Goal: Task Accomplishment & Management: Manage account settings

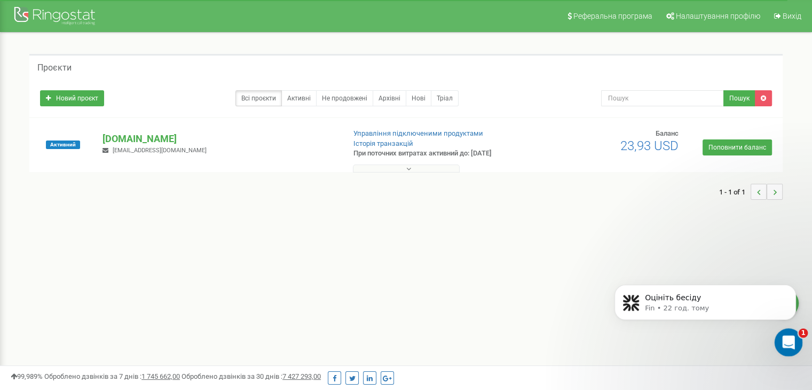
click at [787, 339] on icon "Відкрити програму для спілкування Intercom" at bounding box center [787, 341] width 18 height 18
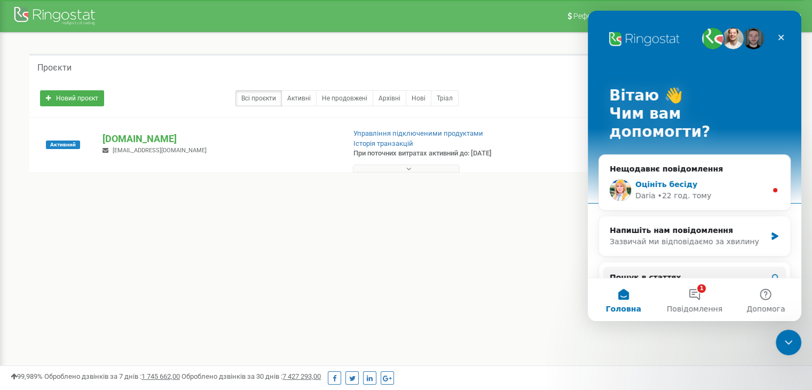
click at [765, 171] on div "Оцініть бесіду Daria • 22 год. тому" at bounding box center [694, 189] width 191 height 39
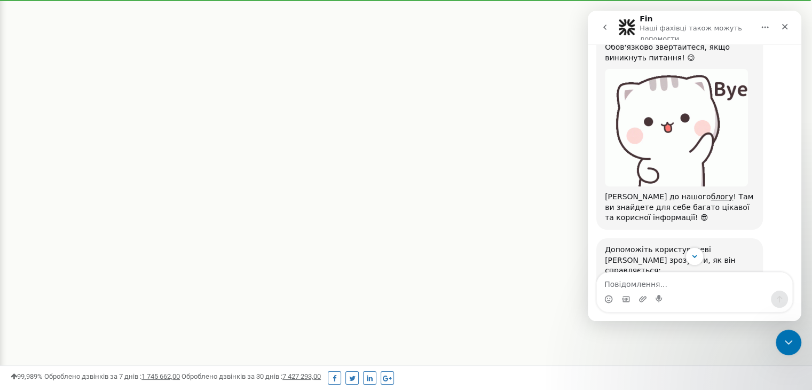
scroll to position [1117, 0]
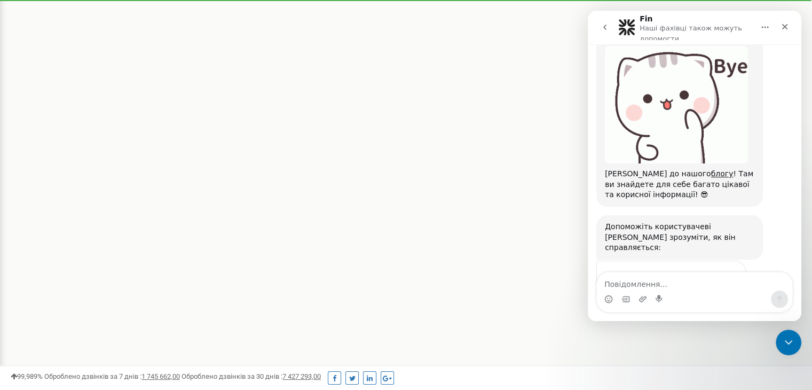
drag, startPoint x: 725, startPoint y: 237, endPoint x: 733, endPoint y: 235, distance: 7.9
click at [726, 292] on span "Чудово" at bounding box center [720, 299] width 15 height 15
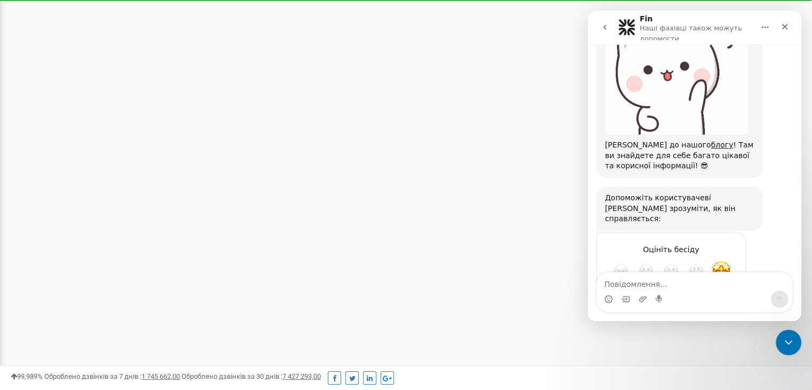
scroll to position [1146, 0]
click at [786, 23] on icon "Закрити" at bounding box center [784, 26] width 9 height 9
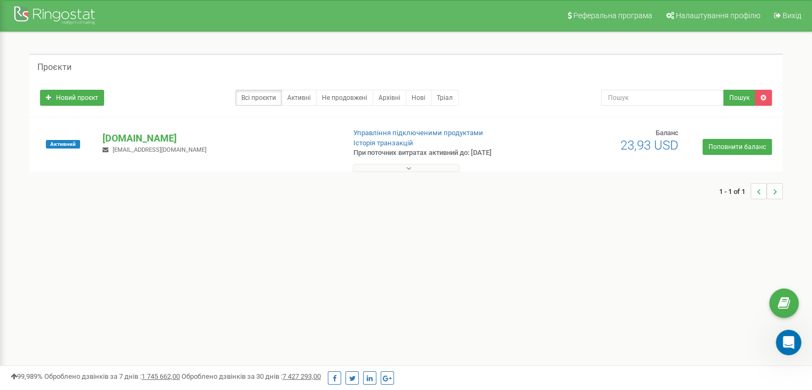
scroll to position [0, 0]
click at [790, 341] on icon "Відкрити програму для спілкування Intercom" at bounding box center [787, 341] width 18 height 18
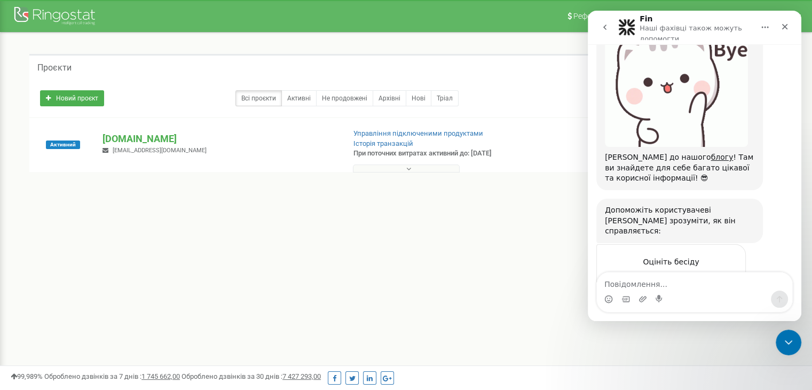
scroll to position [1146, 0]
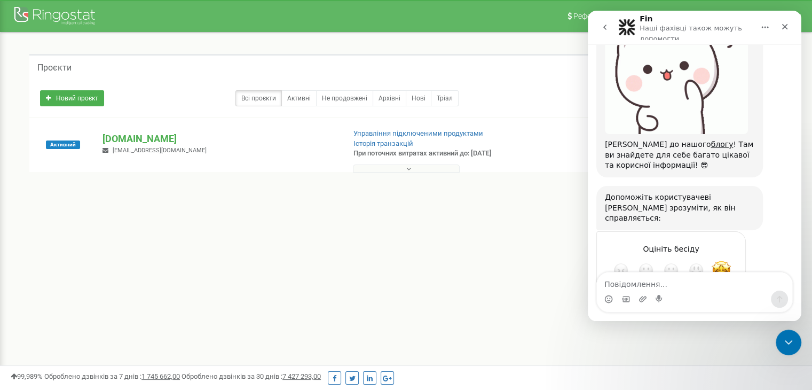
click at [171, 61] on div "Проєкти" at bounding box center [405, 67] width 753 height 26
click at [91, 101] on link "Новий проєкт" at bounding box center [72, 98] width 64 height 16
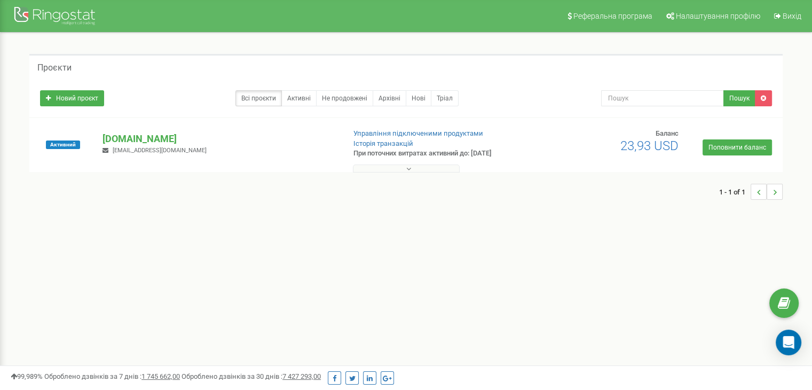
click at [141, 147] on span "[EMAIL_ADDRESS][DOMAIN_NAME]" at bounding box center [160, 150] width 94 height 7
click at [416, 168] on button at bounding box center [406, 168] width 107 height 8
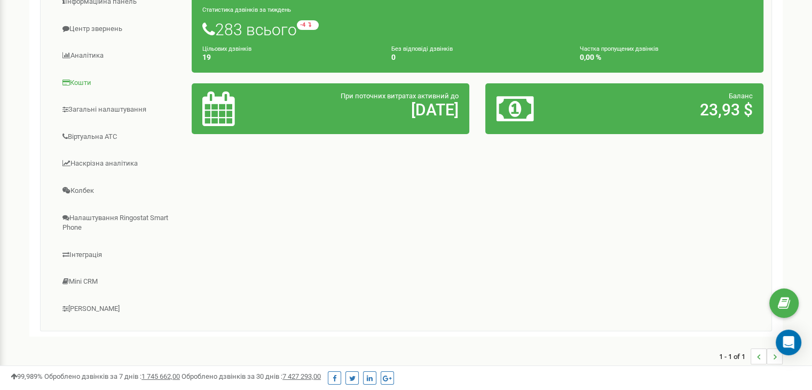
scroll to position [160, 0]
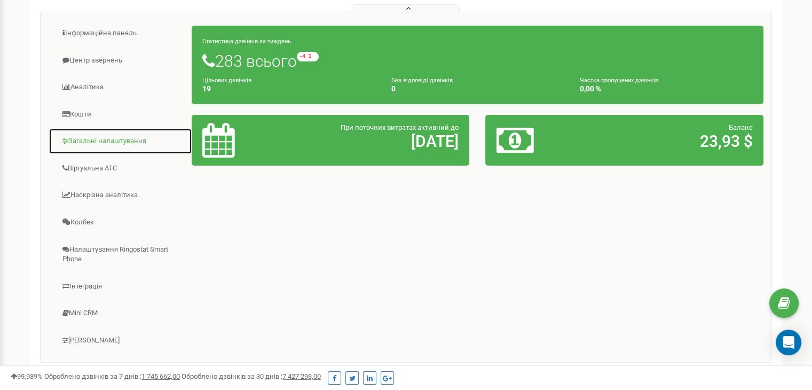
click at [106, 144] on link "Загальні налаштування" at bounding box center [121, 141] width 144 height 26
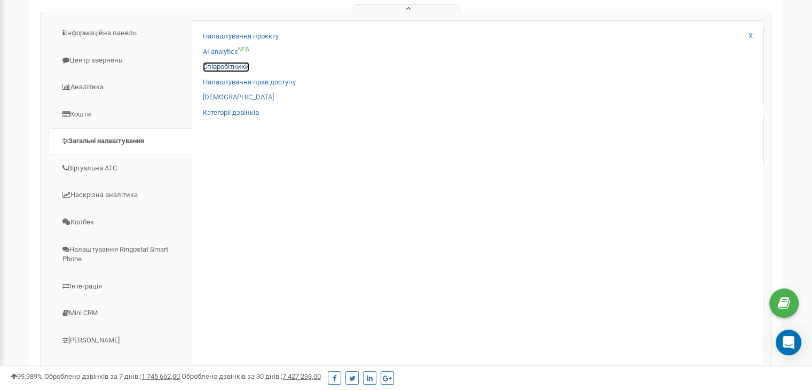
click at [222, 62] on link "Співробітники" at bounding box center [226, 67] width 46 height 10
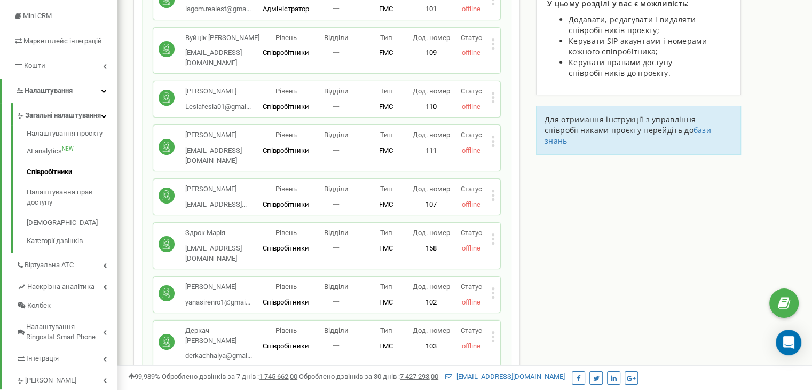
scroll to position [320, 0]
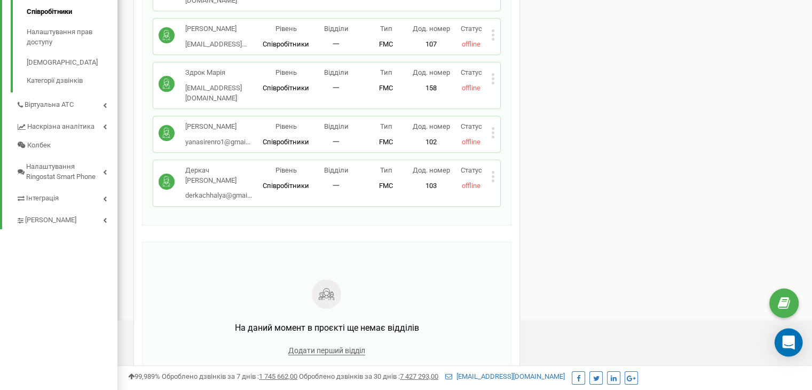
click at [790, 336] on icon "Open Intercom Messenger" at bounding box center [788, 342] width 14 height 14
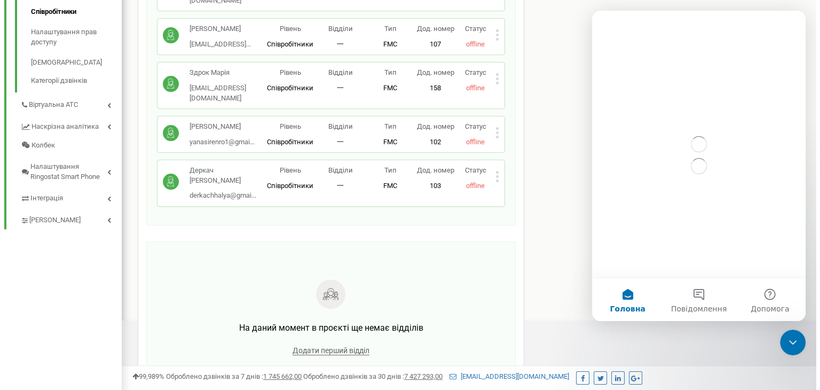
scroll to position [0, 0]
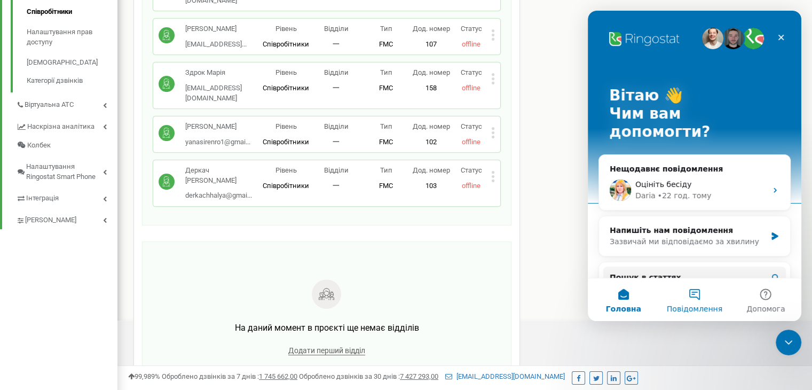
click at [701, 295] on button "Повідомлення" at bounding box center [694, 299] width 71 height 43
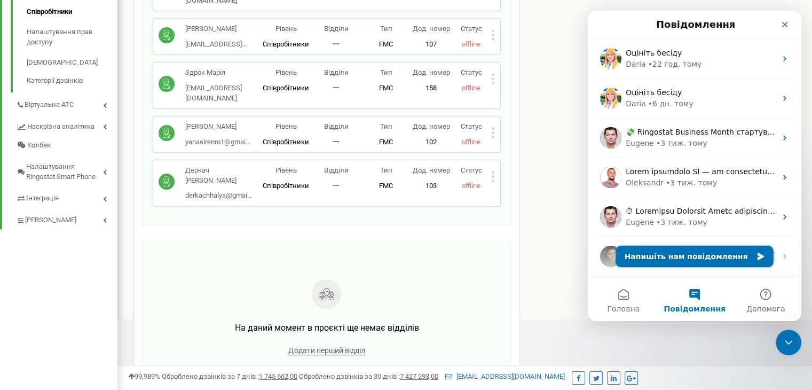
click at [681, 258] on button "Напишіть нам повідомлення" at bounding box center [694, 255] width 157 height 21
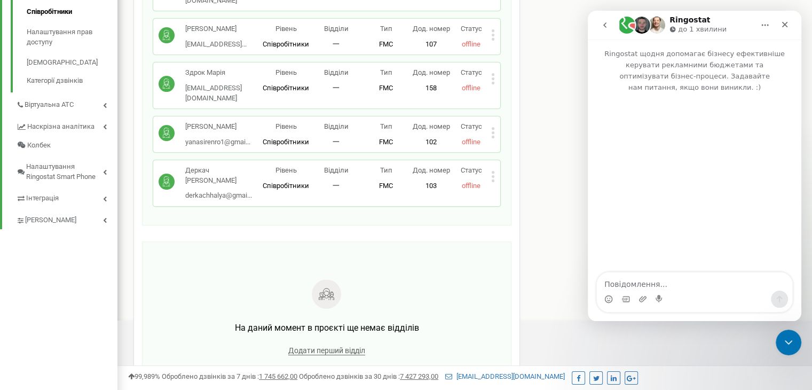
click at [489, 134] on div "Статус offline" at bounding box center [471, 134] width 40 height 25
click at [493, 134] on icon at bounding box center [493, 132] width 4 height 11
click at [523, 169] on span "Видалити співробітника" at bounding box center [547, 166] width 85 height 7
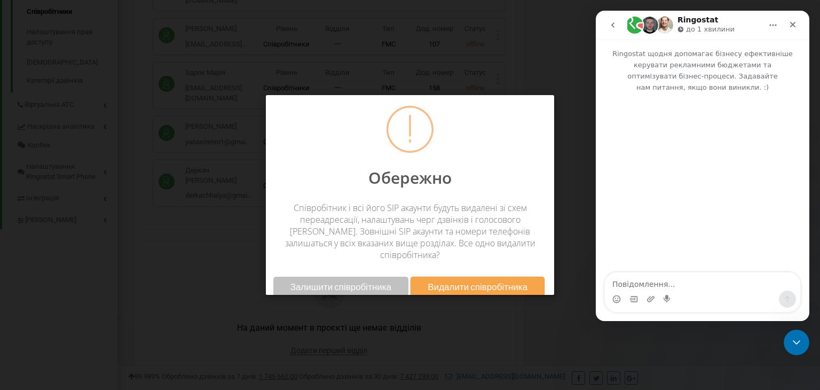
click at [450, 281] on span "Видалити співробітника" at bounding box center [477, 286] width 100 height 11
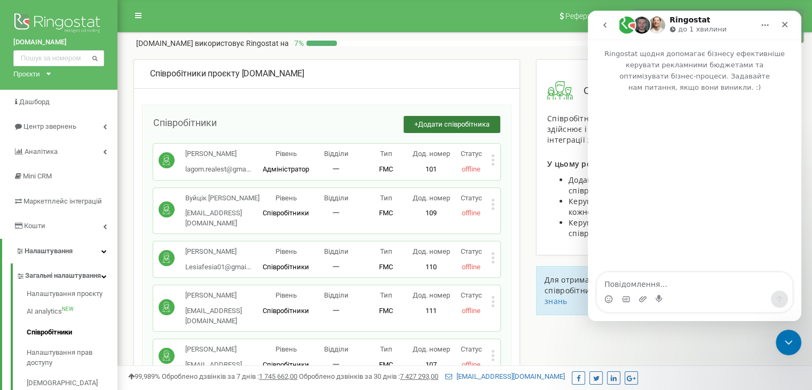
click at [440, 126] on span "Додати співробітника" at bounding box center [454, 124] width 72 height 8
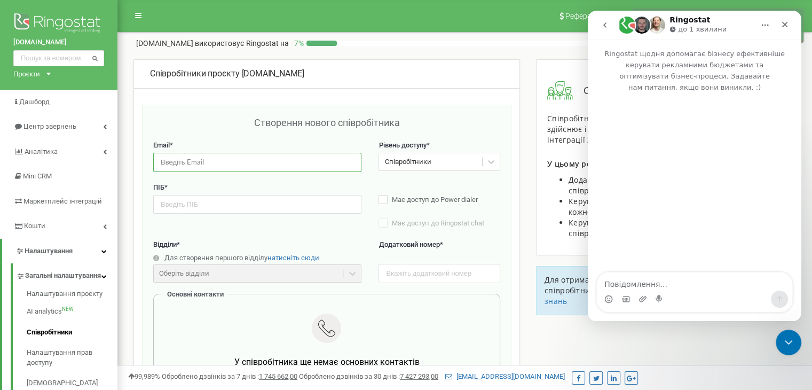
click at [199, 165] on input "email" at bounding box center [257, 162] width 208 height 19
click at [180, 203] on input "text" at bounding box center [257, 204] width 208 height 19
click at [187, 169] on input "email" at bounding box center [257, 162] width 208 height 19
click at [177, 209] on input "text" at bounding box center [257, 204] width 208 height 19
type input "Андрейчук Тетяна"
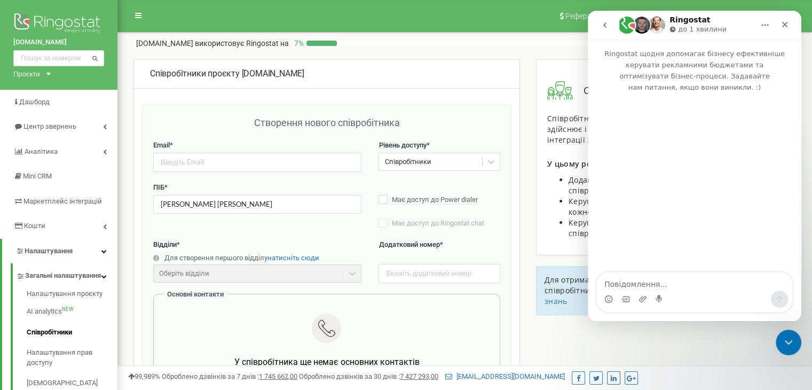
click at [310, 221] on div "ПІБ * Андрейчук Тетяна Має доступ до Power dialer Має доступ до Ringostat chat …" at bounding box center [326, 211] width 347 height 57
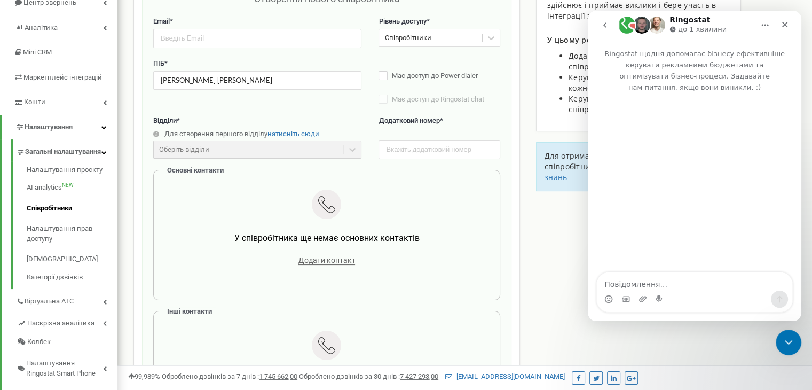
scroll to position [160, 0]
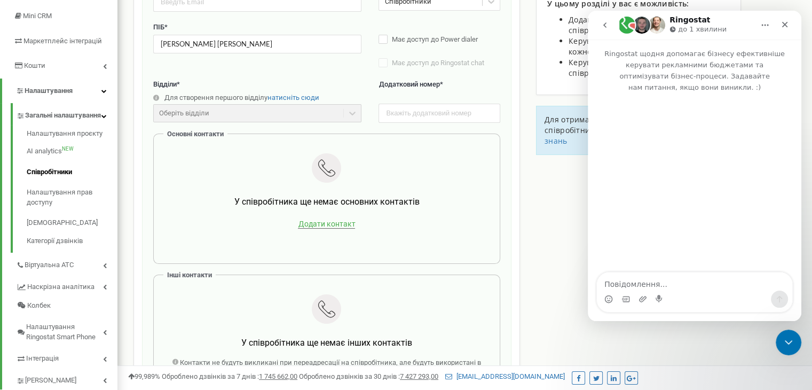
click at [332, 224] on span "Додати контакт" at bounding box center [326, 223] width 57 height 9
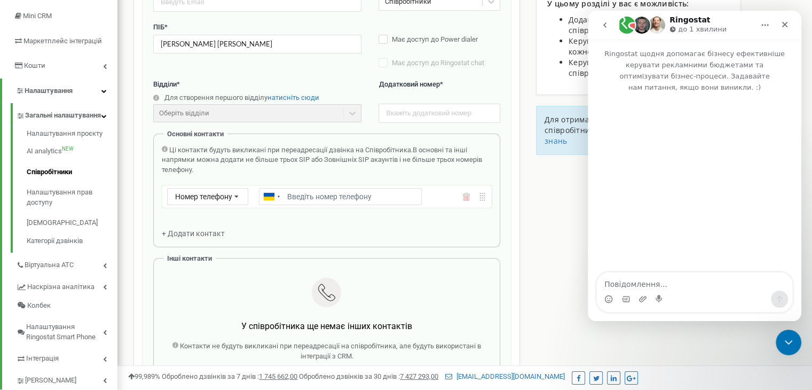
click at [331, 197] on input "Email *" at bounding box center [340, 196] width 163 height 17
click at [335, 235] on div "Ці контакти будуть викликані при переадресації дзвінка на Співробітника. В осно…" at bounding box center [327, 192] width 330 height 94
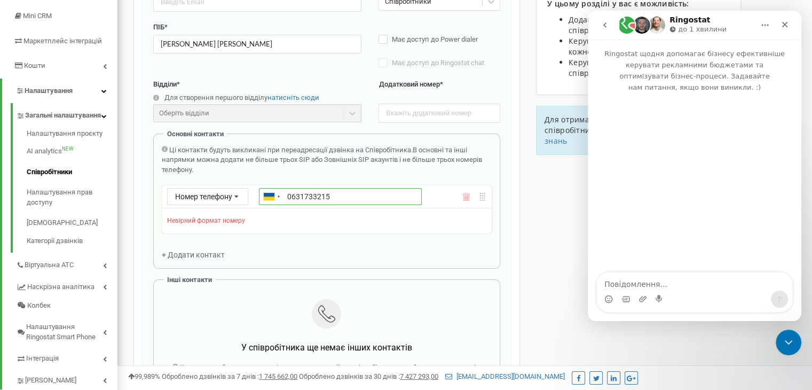
click at [286, 197] on input "0631733215" at bounding box center [340, 196] width 163 height 17
click at [291, 210] on div "Номер телефону Номер телефону SIP Зовнішній SIP Ukraine (Україна) + 380 Afghani…" at bounding box center [327, 209] width 330 height 48
click at [288, 196] on input "380631733215" at bounding box center [340, 196] width 163 height 17
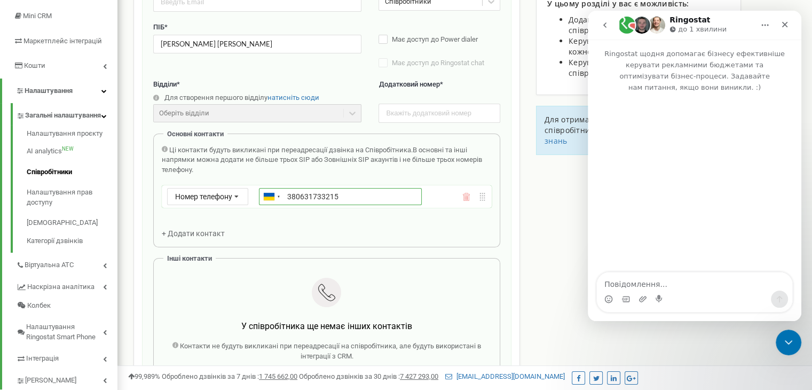
type input "+380631733215"
click at [306, 216] on div "Ці контакти будуть викликані при переадресації дзвінка на Співробітника. В осно…" at bounding box center [327, 192] width 330 height 94
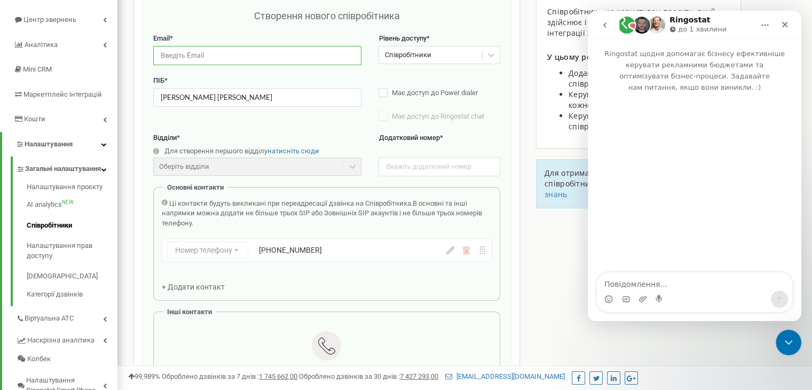
click at [193, 52] on input "email" at bounding box center [257, 55] width 208 height 19
paste input "tasyatko929@gmail.com"
type input "tasyatko929@gmail.com"
click at [378, 74] on div "Email * tasyatko929@gmail.com Рівень доступу * Співробітники" at bounding box center [326, 55] width 347 height 42
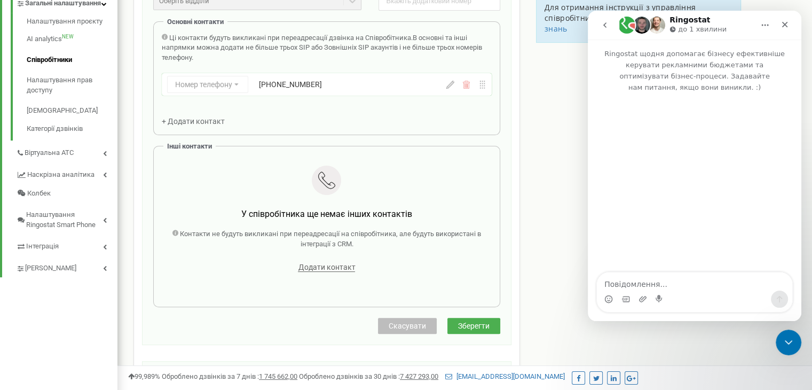
scroll to position [374, 0]
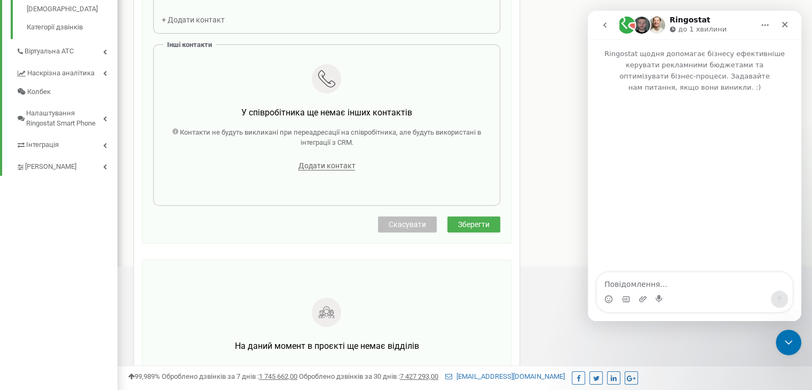
click at [462, 227] on span "Зберегти" at bounding box center [473, 224] width 31 height 9
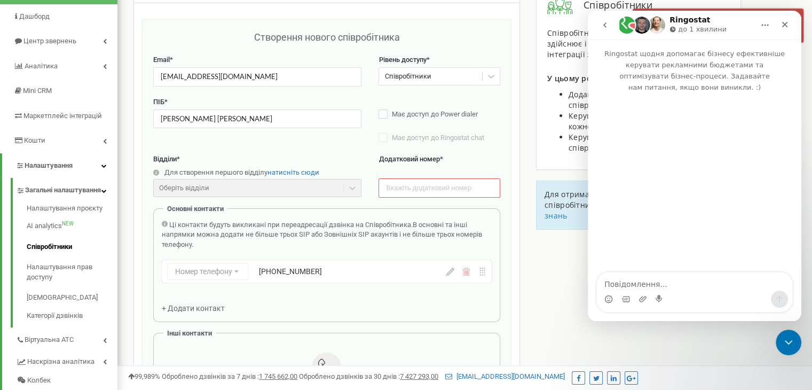
scroll to position [0, 0]
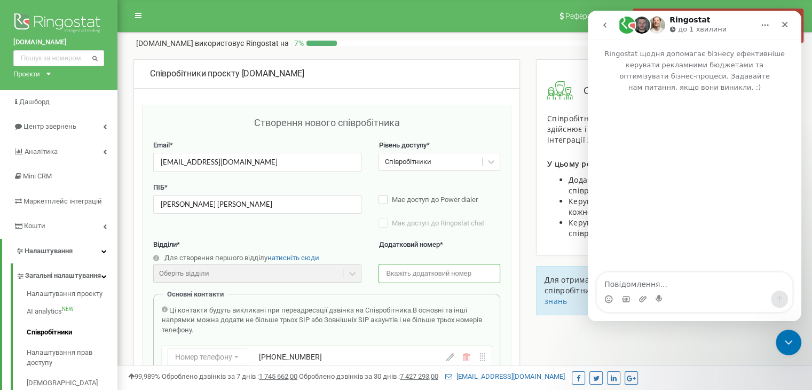
click at [470, 274] on input "text" at bounding box center [438, 273] width 121 height 19
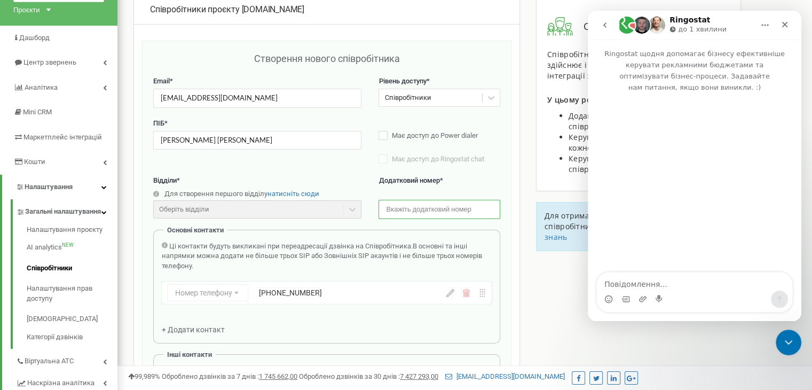
scroll to position [107, 0]
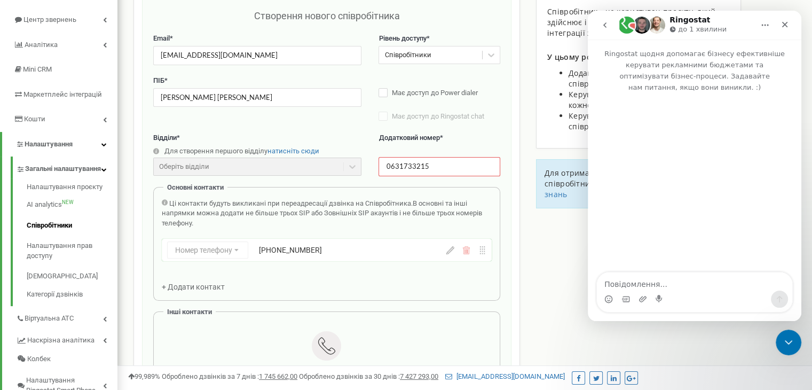
click at [493, 139] on label "Додатковий номер *" at bounding box center [438, 144] width 121 height 22
click at [384, 164] on input "0631733215" at bounding box center [438, 166] width 121 height 19
type input "[PHONE_NUMBER]"
click at [490, 137] on label "Додатковий номер *" at bounding box center [438, 144] width 121 height 22
click at [462, 158] on input "[PHONE_NUMBER]" at bounding box center [438, 166] width 121 height 19
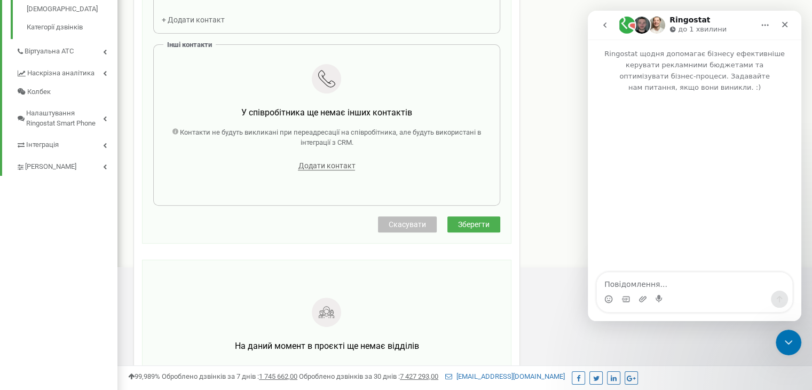
click at [476, 227] on span "Зберегти" at bounding box center [473, 224] width 31 height 9
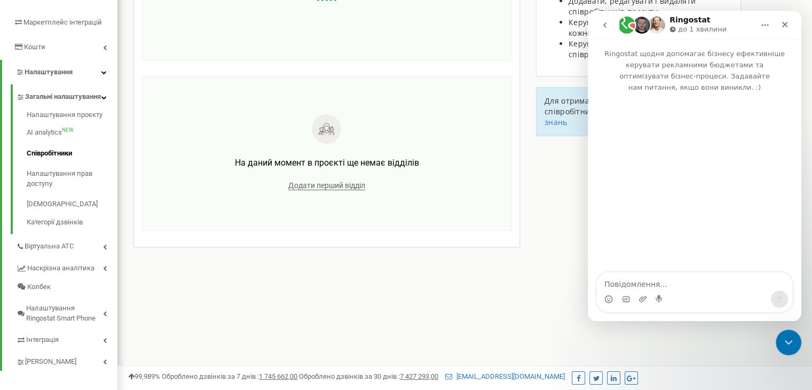
scroll to position [37, 0]
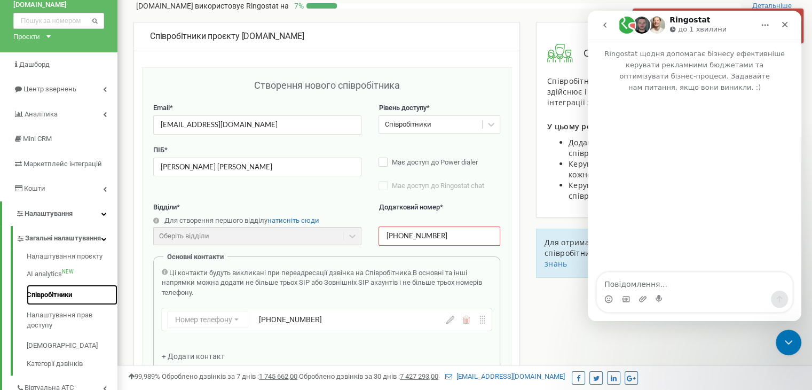
click at [75, 305] on link "Співробітники" at bounding box center [72, 294] width 91 height 21
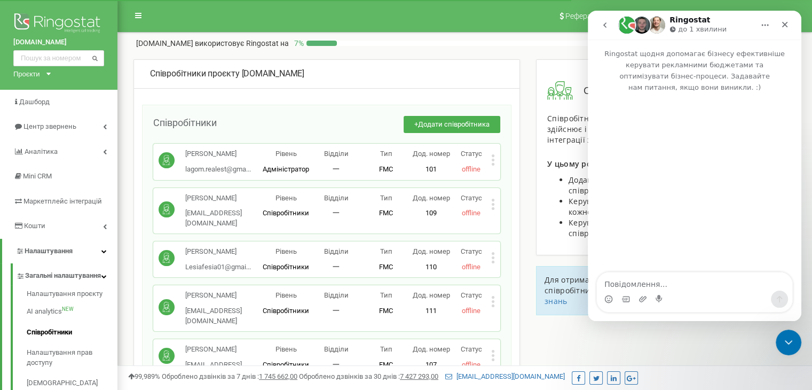
click at [493, 159] on icon at bounding box center [492, 159] width 3 height 3
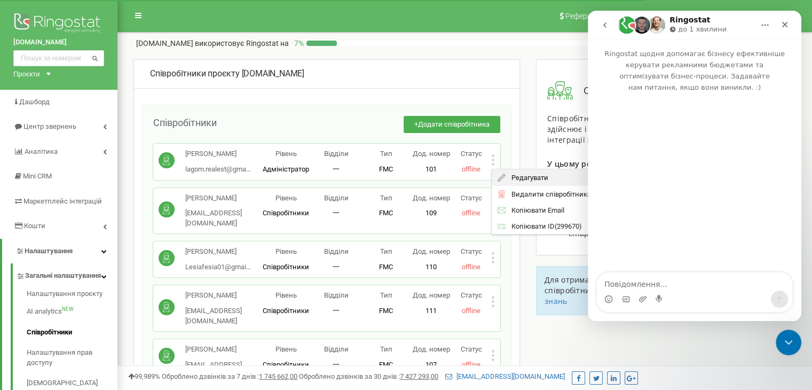
click at [515, 177] on span "Редагувати" at bounding box center [526, 177] width 42 height 7
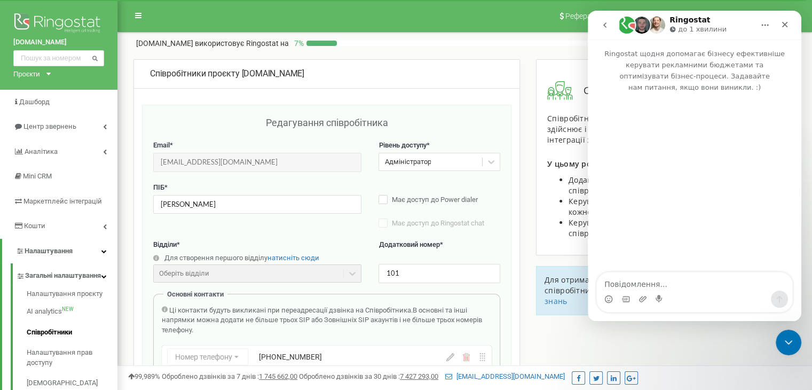
scroll to position [53, 0]
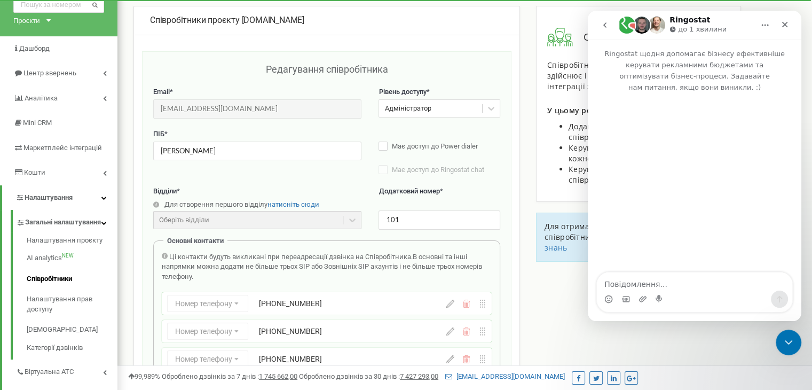
click at [122, 69] on div "Реферальна програма Налаштування профілю Вихід [DOMAIN_NAME] використовує Ringo…" at bounding box center [464, 267] width 694 height 640
click at [65, 289] on link "Співробітники" at bounding box center [72, 278] width 91 height 21
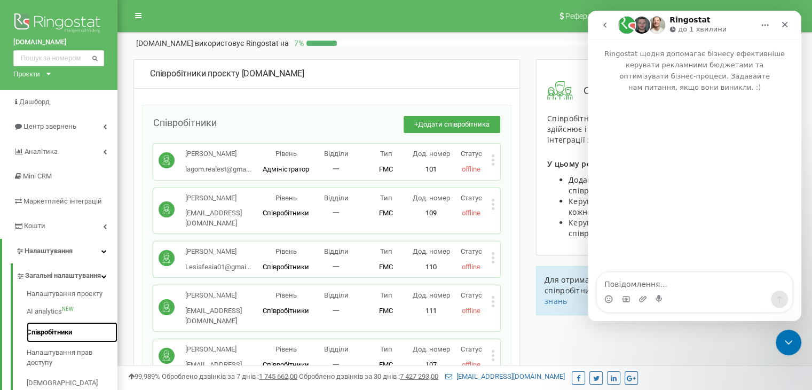
click at [67, 343] on link "Співробітники" at bounding box center [72, 332] width 91 height 21
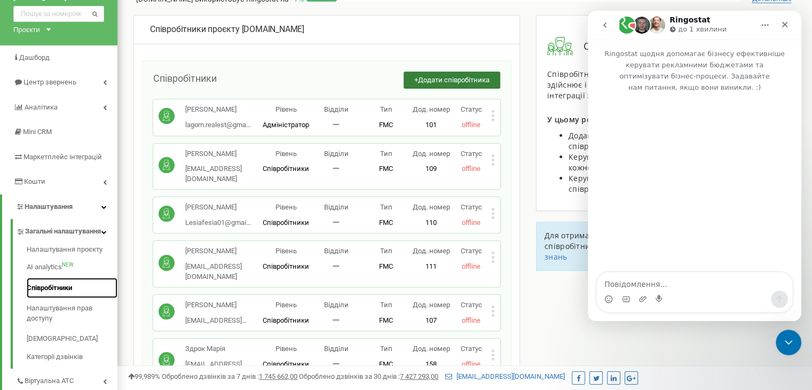
scroll to position [107, 0]
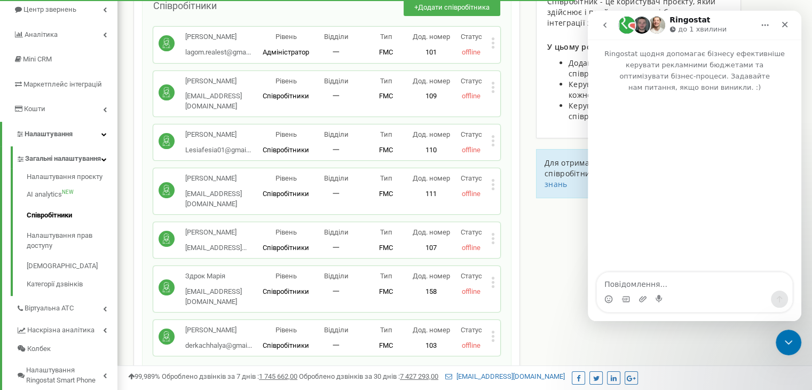
scroll to position [53, 0]
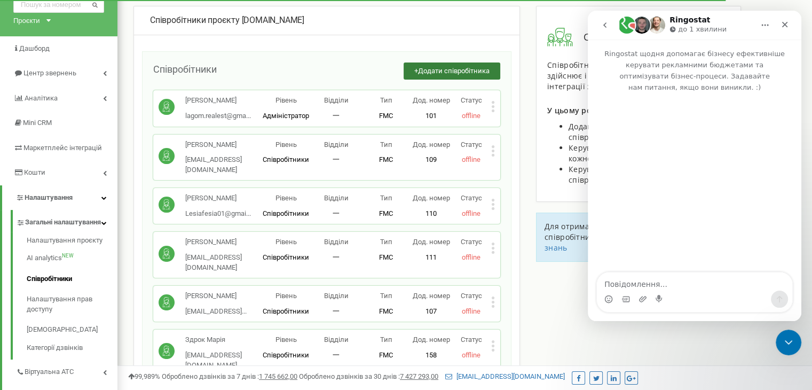
click at [453, 63] on button "+ Додати співробітника" at bounding box center [451, 71] width 97 height 18
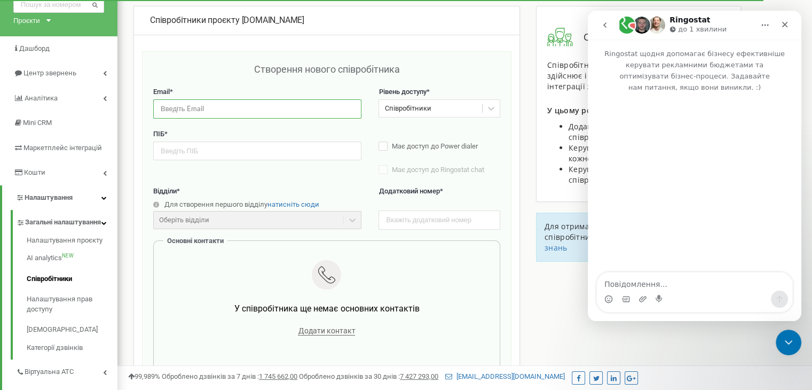
click at [208, 105] on input "email" at bounding box center [257, 108] width 208 height 19
paste input "tasyatko929@gmail.com"
type input "tasyatko929@gmail.com"
click at [207, 152] on input "text" at bounding box center [257, 150] width 208 height 19
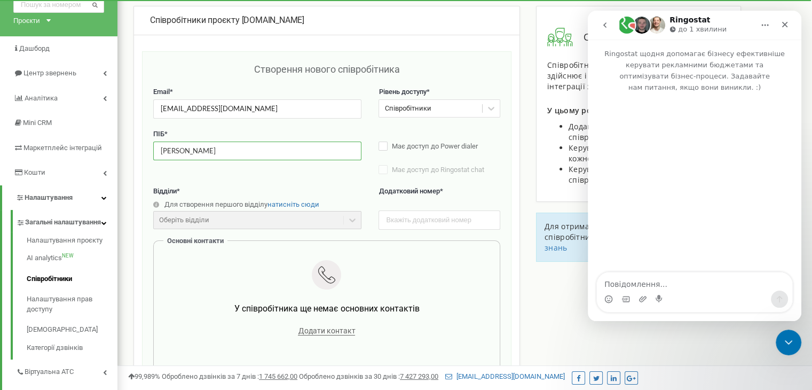
type input "Андрейчук Тетяна"
click at [425, 225] on input "text" at bounding box center [438, 219] width 121 height 19
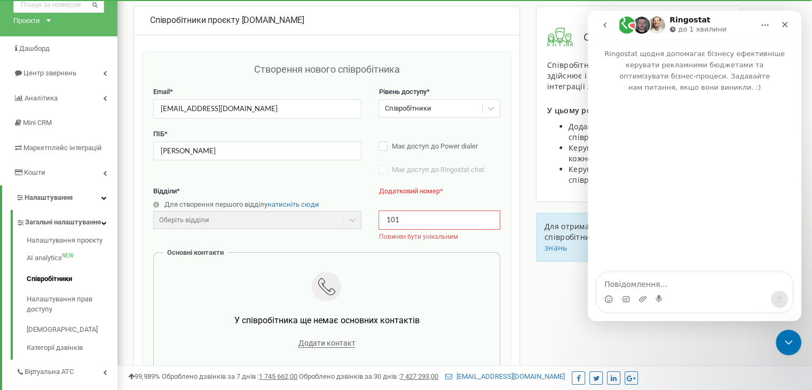
type input "101"
click at [316, 242] on div "Відділи * Для створення першого відділу натисніть сюди Оберіть відділи Відділи …" at bounding box center [326, 219] width 347 height 66
click at [354, 218] on div "Оберіть відділи" at bounding box center [257, 220] width 208 height 18
click at [409, 216] on input "101" at bounding box center [438, 219] width 121 height 19
click at [478, 247] on div "Відділи * Для створення першого відділу натисніть сюди Оберіть відділи Відділи …" at bounding box center [326, 219] width 347 height 66
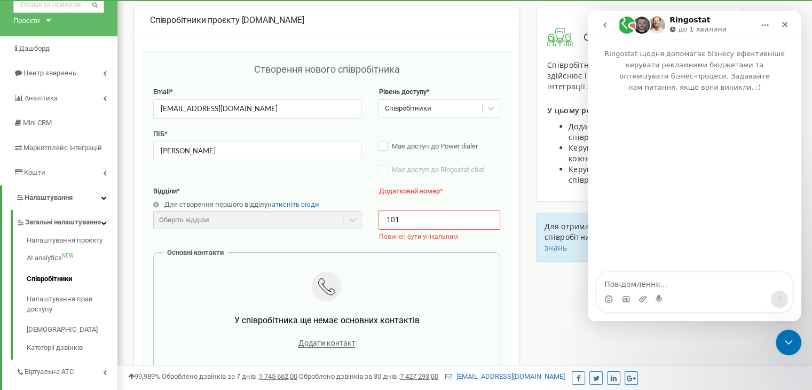
scroll to position [160, 0]
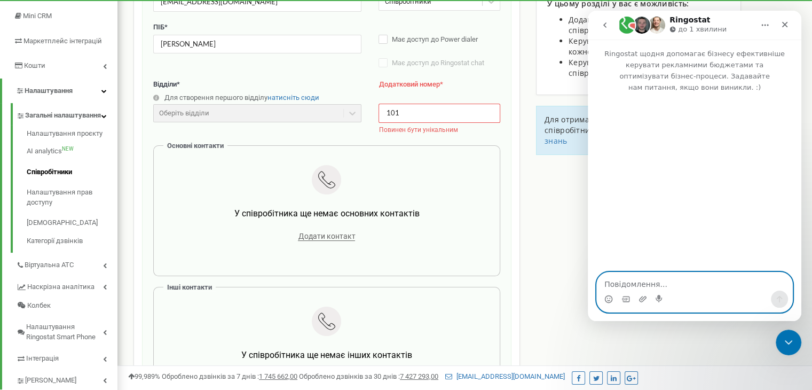
click at [662, 282] on textarea "Повідомлення..." at bounding box center [694, 281] width 195 height 18
type textarea "Доброго дня"
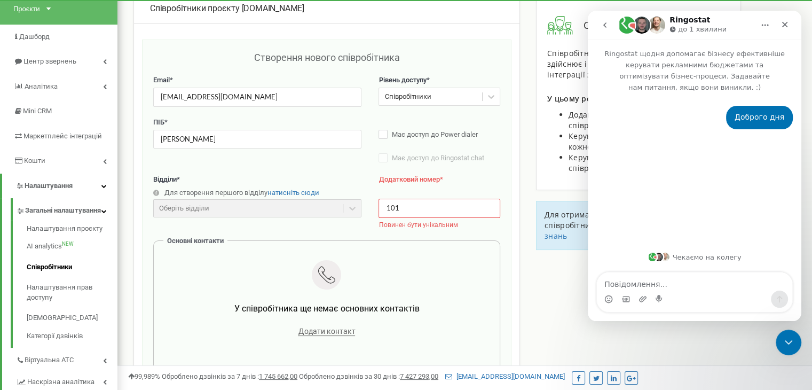
scroll to position [53, 0]
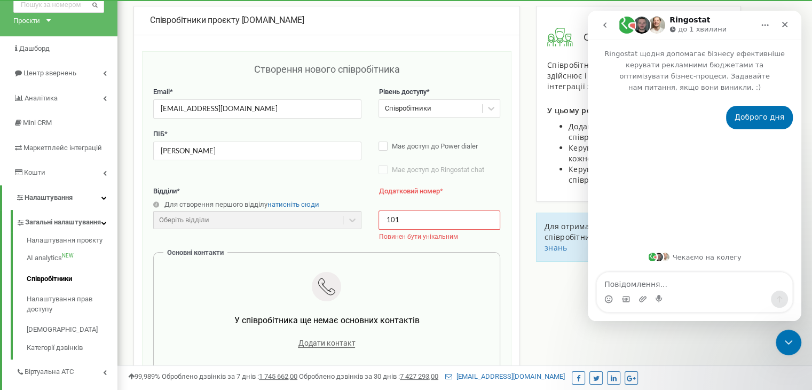
click at [346, 173] on div "ПІБ * Андрейчук Тетяна Має доступ до Power dialer Має доступ до Ringostat chat …" at bounding box center [326, 157] width 347 height 57
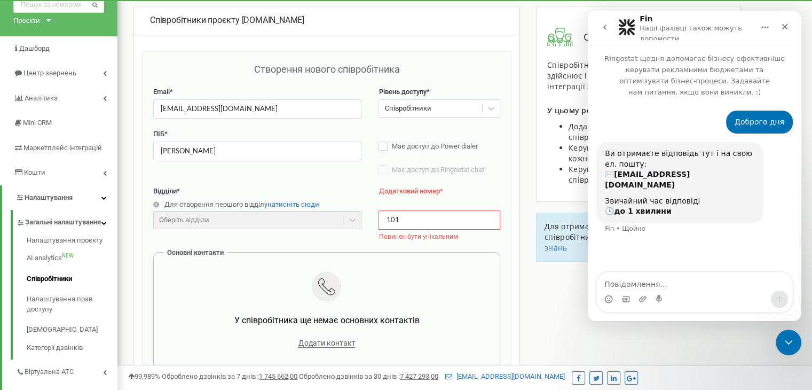
click at [413, 221] on input "101" at bounding box center [438, 219] width 121 height 19
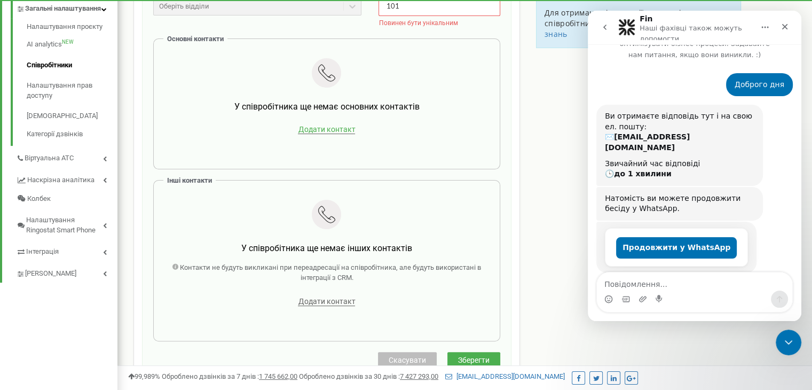
scroll to position [38, 0]
click at [337, 129] on span "Додати контакт" at bounding box center [326, 129] width 57 height 9
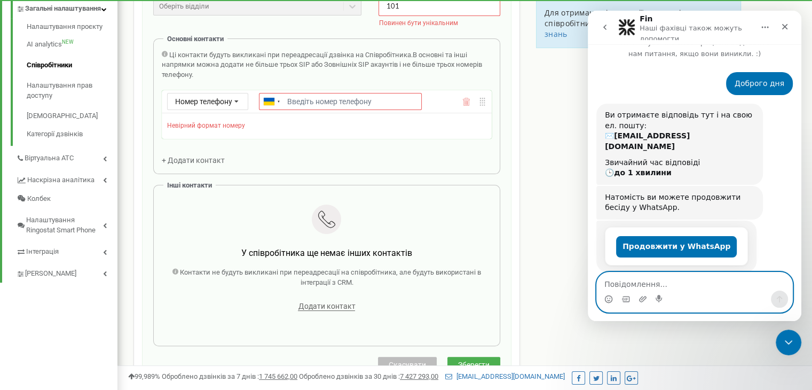
click at [630, 289] on textarea "Повідомлення..." at bounding box center [694, 281] width 195 height 18
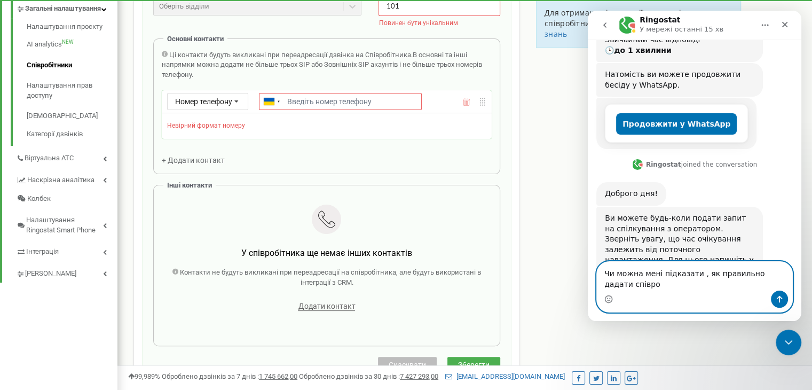
scroll to position [167, 0]
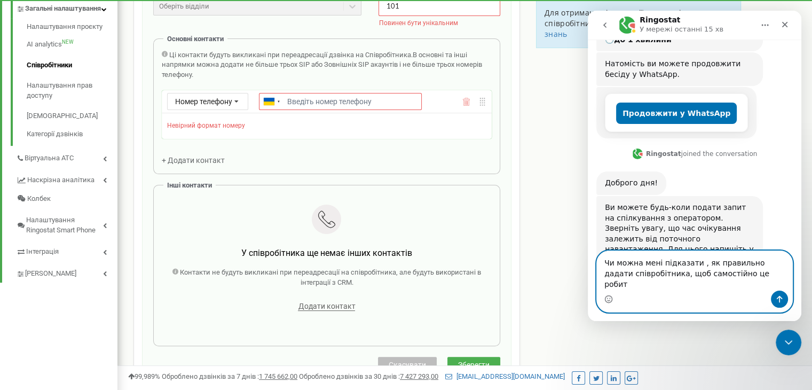
type textarea "Чи можна мені підказати , як правильно дадати співробітника, щоб самостійно це …"
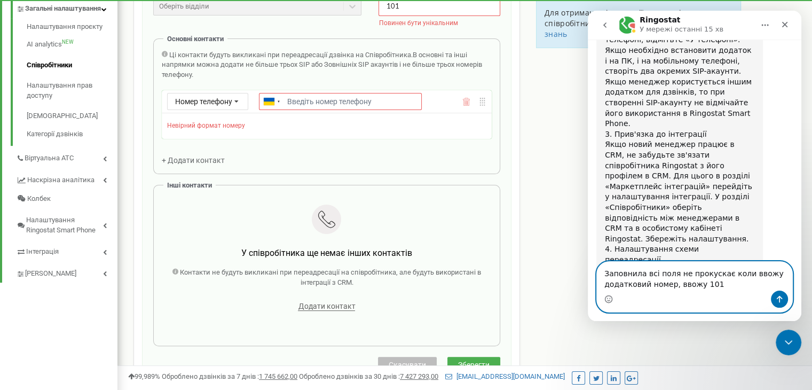
scroll to position [1214, 0]
click at [699, 276] on textarea "Заповнила всі поля не прокускає коли ввожу додатковий номер, ввожу 101" at bounding box center [694, 275] width 195 height 29
type textarea "Заповнила всі поля не пропускає коли ввожу додатковий номер, ввожу 101"
click at [782, 295] on icon "Надіслати повідомлення…" at bounding box center [779, 299] width 9 height 9
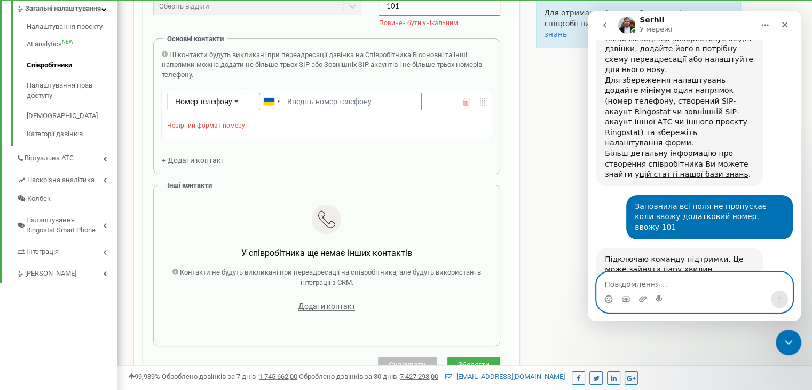
scroll to position [1446, 0]
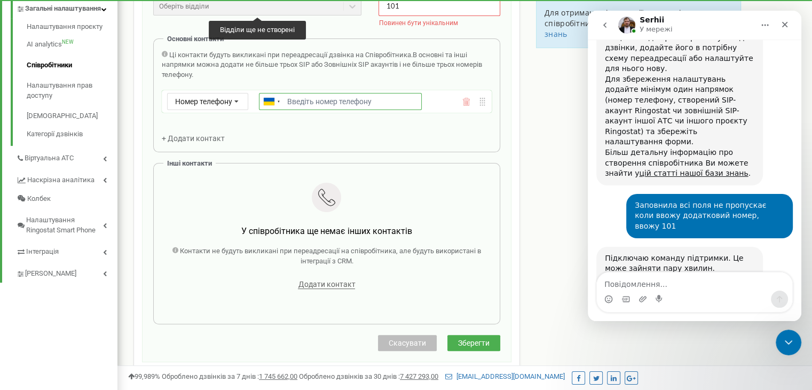
click at [305, 100] on input "Email *" at bounding box center [340, 101] width 163 height 17
type input "0"
click at [332, 102] on input "[PHONE_NUMBER]" at bounding box center [340, 101] width 163 height 17
click at [330, 103] on input "[PHONE_NUMBER]" at bounding box center [340, 101] width 163 height 17
type input "[PHONE_NUMBER]"
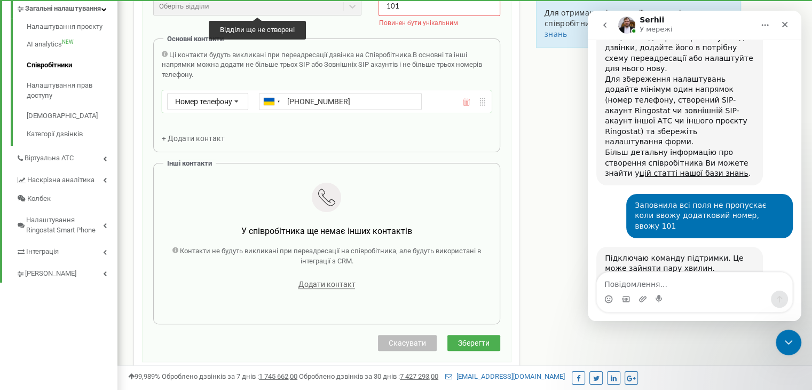
click at [344, 119] on div "Ці контакти будуть викликані при переадресації дзвінка на Співробітника. В осно…" at bounding box center [327, 97] width 330 height 94
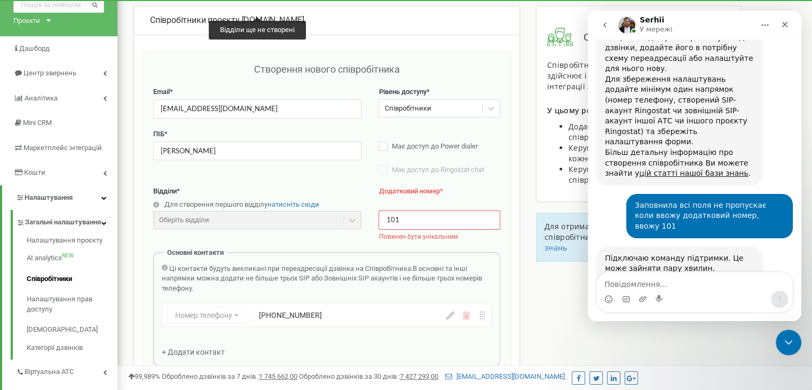
click at [419, 218] on input "101" at bounding box center [438, 219] width 121 height 19
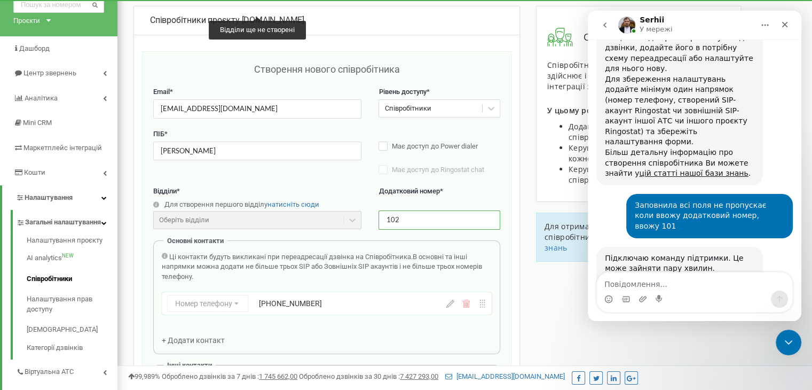
type input "102"
click at [477, 194] on label "Додатковий номер *" at bounding box center [438, 197] width 121 height 22
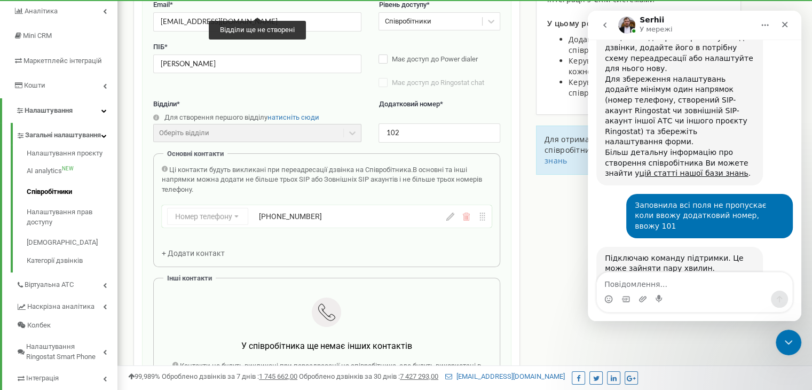
scroll to position [320, 0]
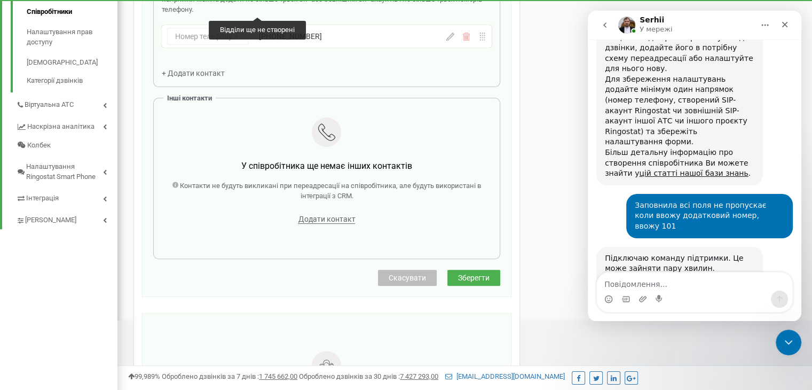
click at [482, 279] on span "Зберегти" at bounding box center [473, 277] width 31 height 9
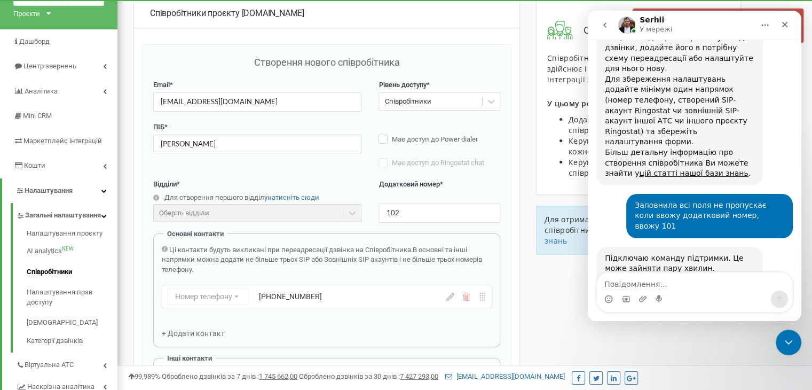
scroll to position [53, 0]
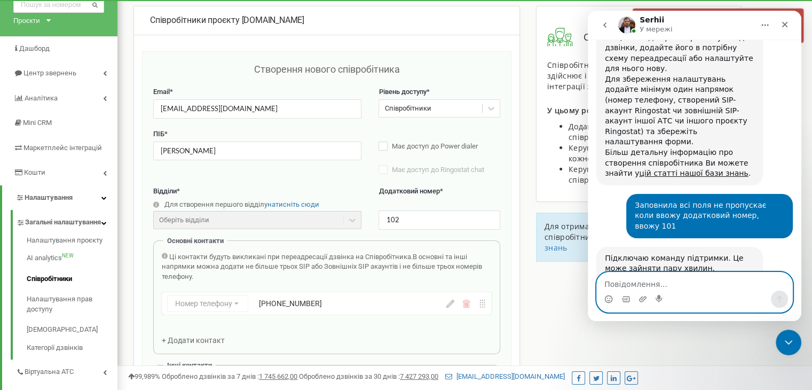
click at [638, 289] on textarea "Повідомлення..." at bounding box center [694, 281] width 195 height 18
type textarea "П"
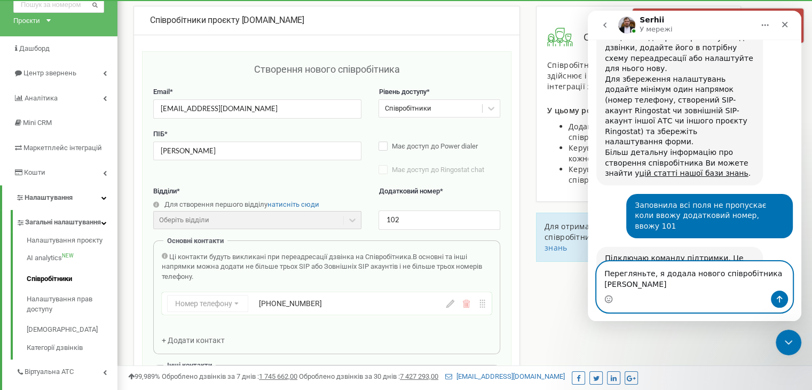
scroll to position [1457, 0]
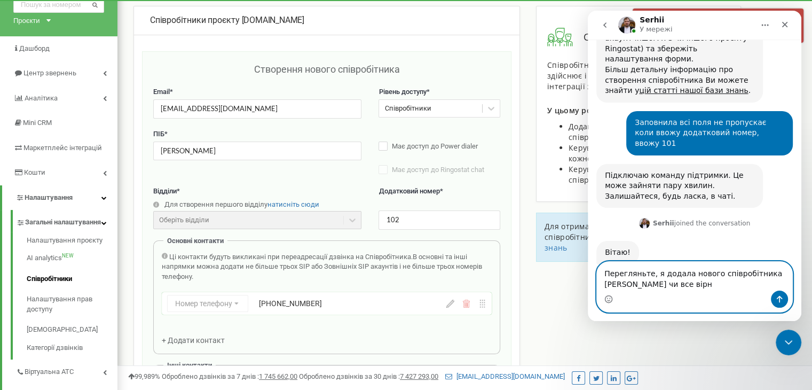
type textarea "Перегляньте, я додала нового співробітника Андрейчук Тетяна чи все вірно"
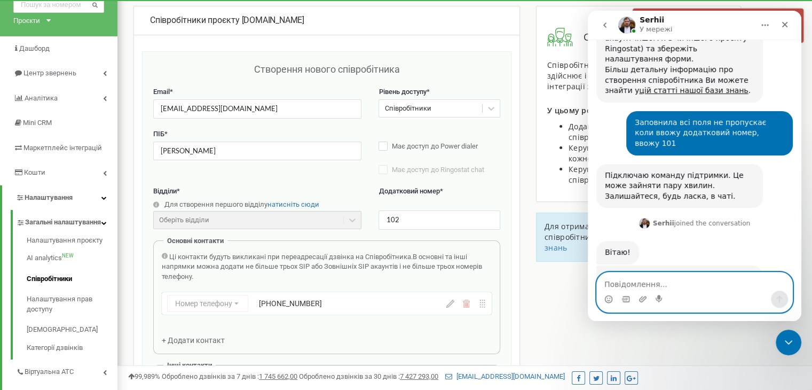
scroll to position [1571, 0]
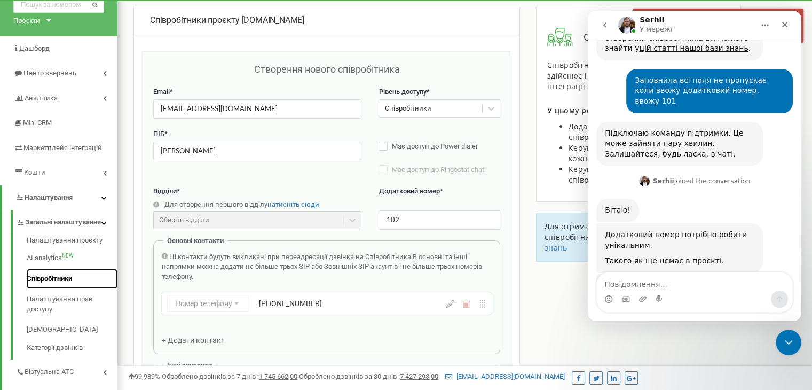
click at [78, 287] on link "Співробітники" at bounding box center [72, 278] width 91 height 21
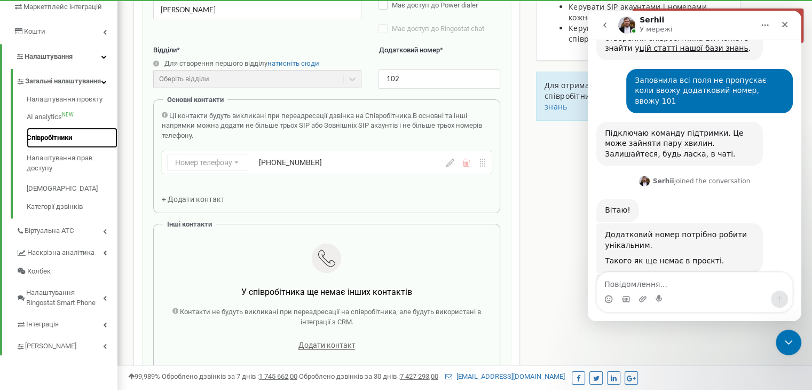
scroll to position [267, 0]
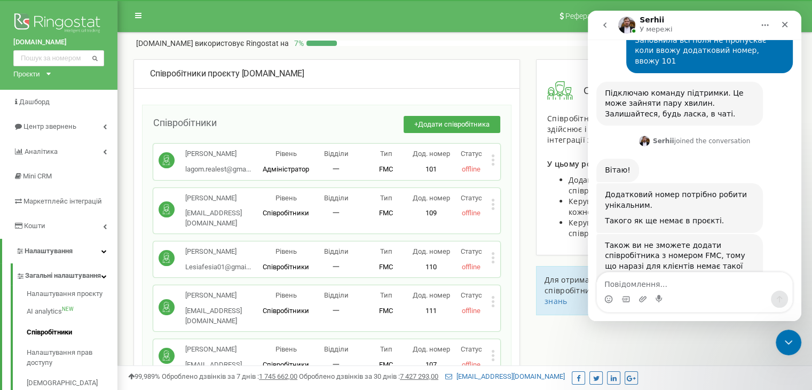
scroll to position [1612, 0]
click at [68, 343] on link "Співробітники" at bounding box center [72, 332] width 91 height 21
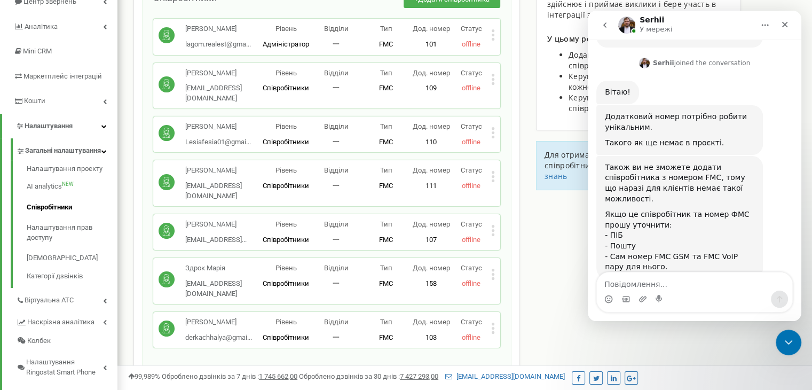
scroll to position [107, 0]
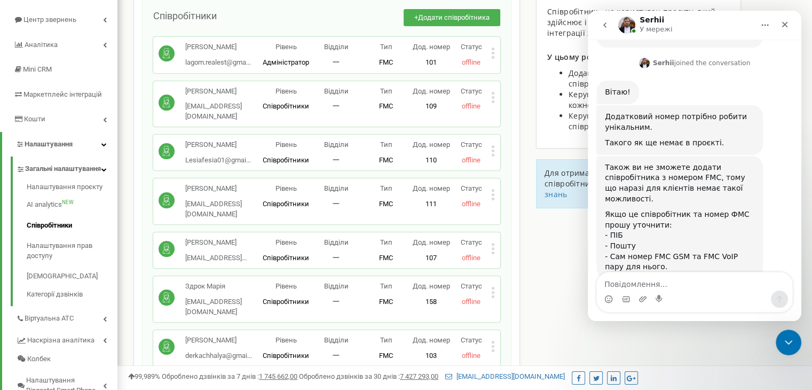
click at [711, 279] on textarea "Повідомлення..." at bounding box center [694, 281] width 195 height 18
type textarea "я теж"
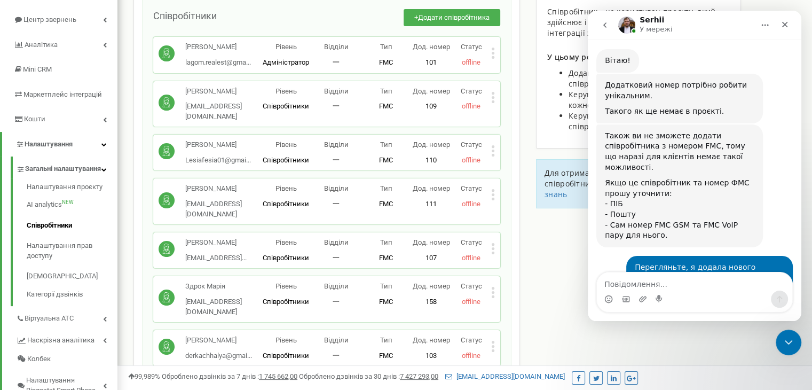
scroll to position [1720, 0]
click at [453, 22] on button "+ Додати співробітника" at bounding box center [451, 18] width 97 height 18
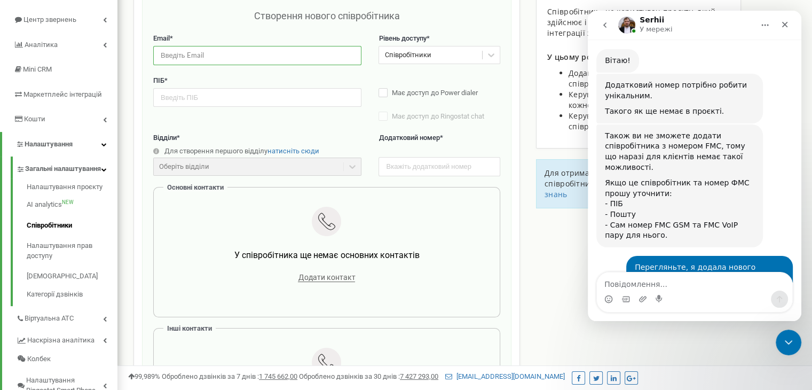
click at [250, 54] on input "email" at bounding box center [257, 55] width 208 height 19
paste input "tasyatko929@gmail.com"
type input "tasyatko929@gmail.com"
click at [230, 98] on input "text" at bounding box center [257, 97] width 208 height 19
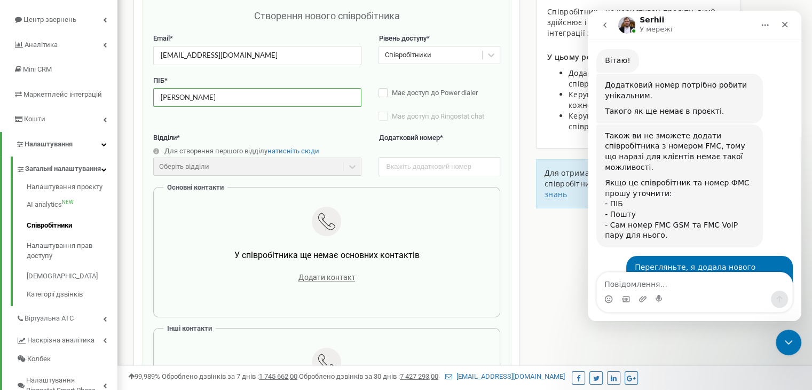
scroll to position [1762, 0]
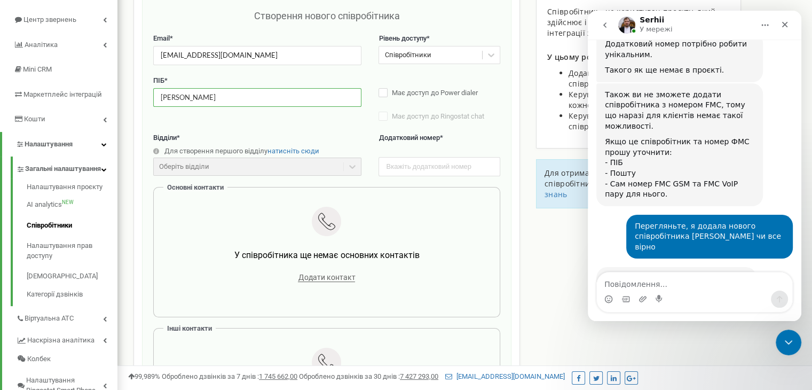
type input "Андрейчук Тетяна"
click at [408, 168] on input "text" at bounding box center [438, 166] width 121 height 19
type input "102"
drag, startPoint x: 394, startPoint y: 205, endPoint x: 258, endPoint y: 327, distance: 182.2
click at [394, 205] on div "У співробітника ще немає основних контактів Додати контакт" at bounding box center [327, 246] width 330 height 94
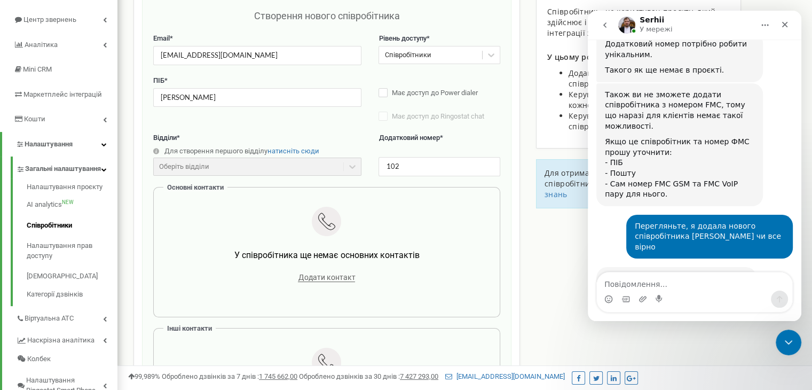
click at [320, 282] on div "Додати контакт" at bounding box center [327, 276] width 314 height 15
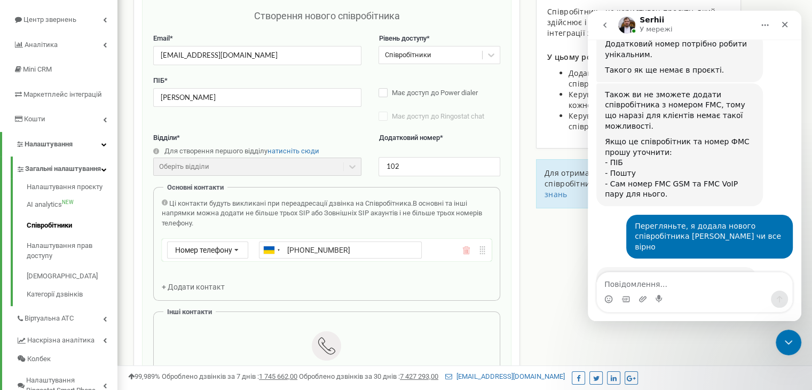
type input "+380631733215"
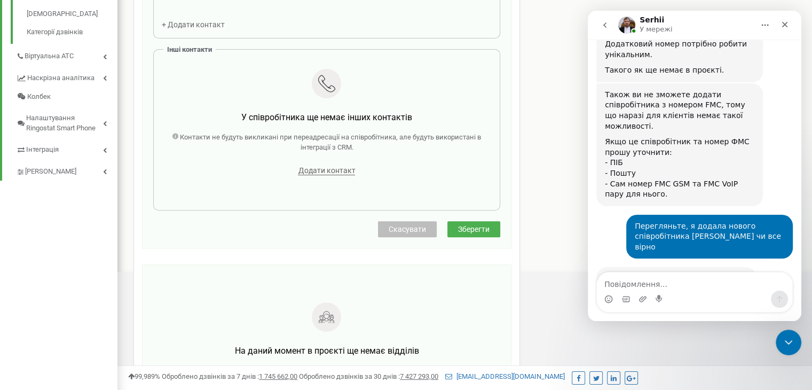
scroll to position [427, 0]
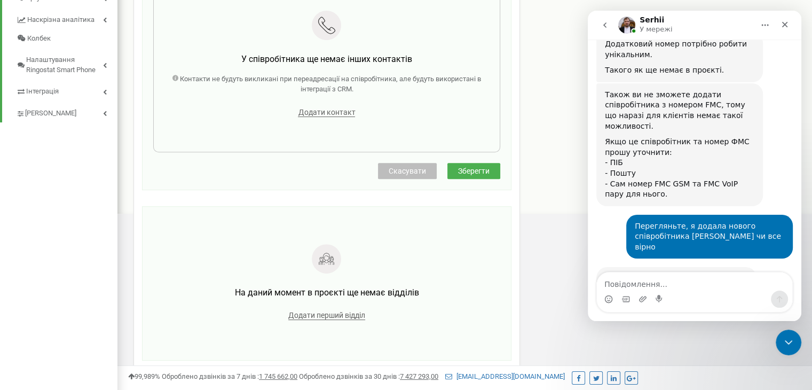
click at [478, 171] on span "Зберегти" at bounding box center [473, 170] width 31 height 9
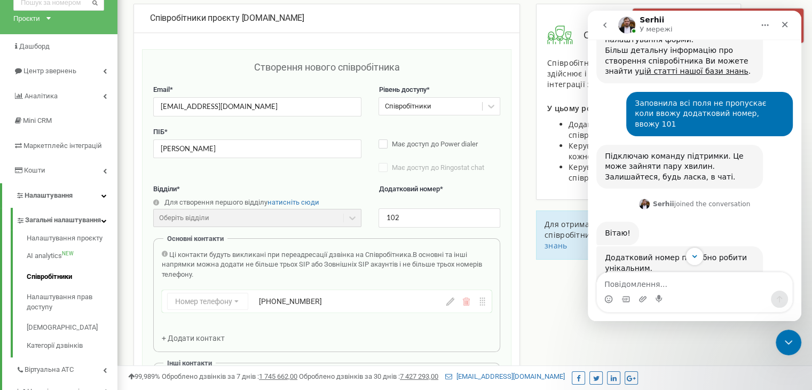
scroll to position [53, 0]
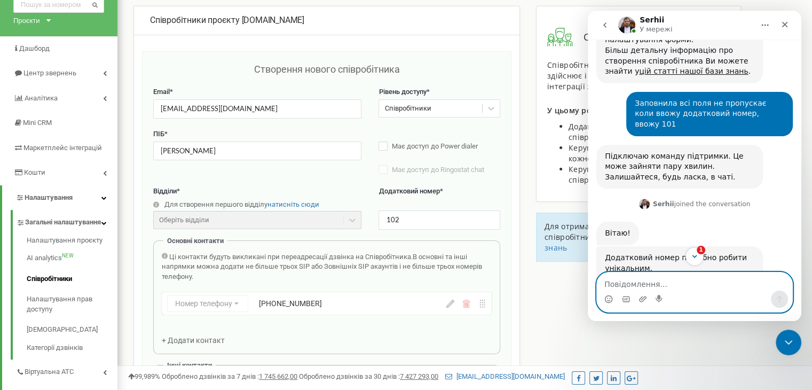
click at [672, 285] on textarea "Повідомлення..." at bounding box center [694, 281] width 195 height 18
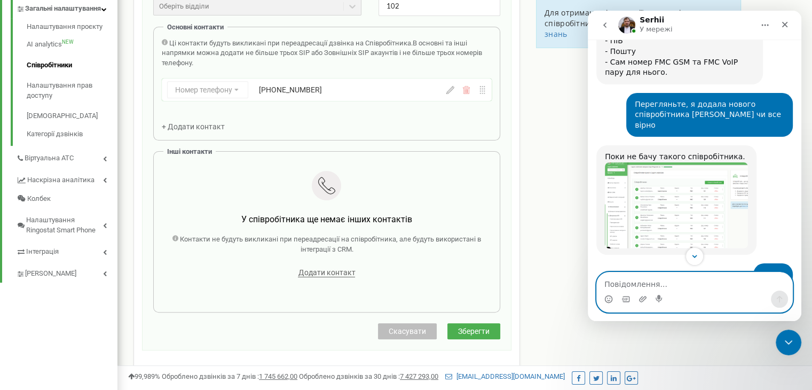
scroll to position [1921, 0]
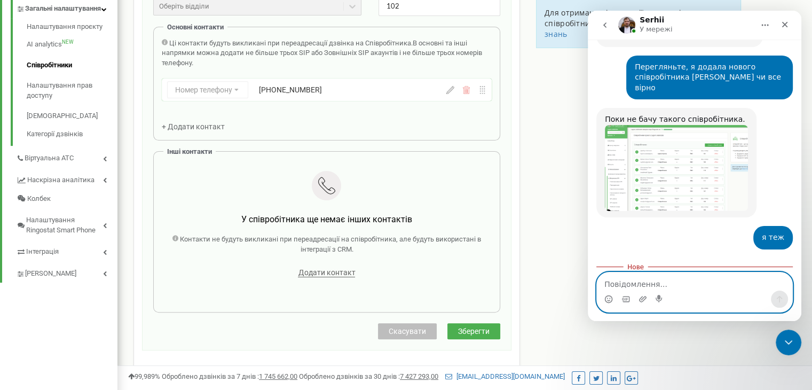
click at [654, 287] on textarea "Повідомлення..." at bounding box center [694, 281] width 195 height 18
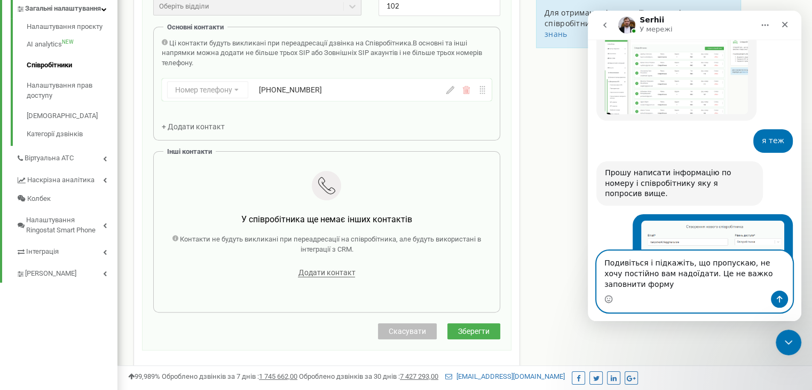
scroll to position [2018, 0]
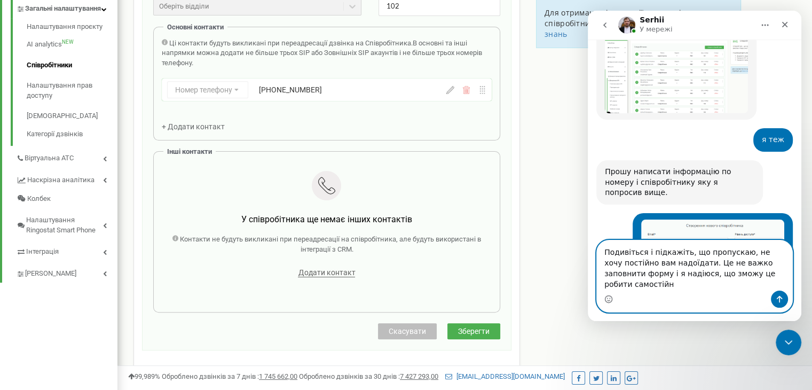
type textarea "Подивіться і підкажіть, що пропускаю, не хочу постійно вам надоїдати. Це не важ…"
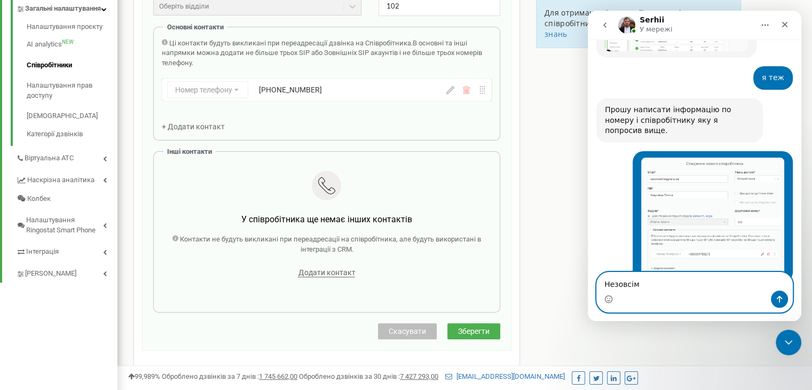
scroll to position [2121, 0]
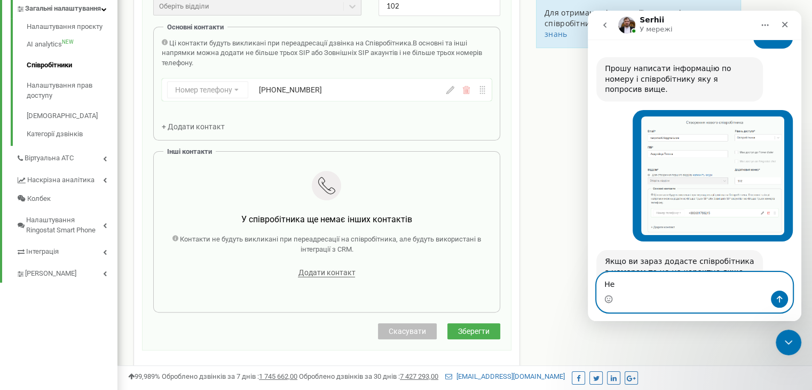
type textarea "Н"
type textarea "Зараз перегляну що ви писали і надам"
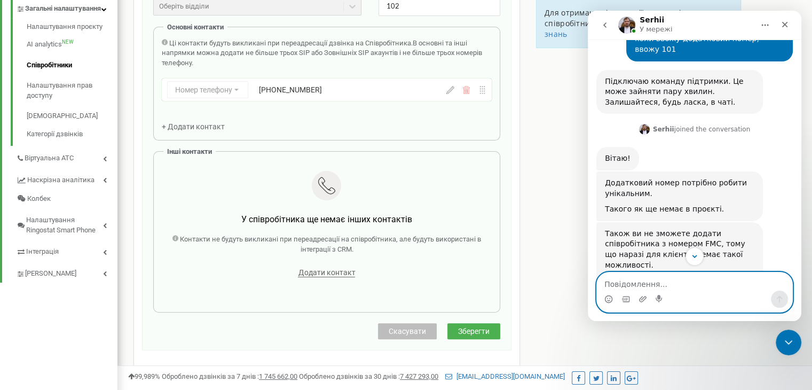
scroll to position [1558, 0]
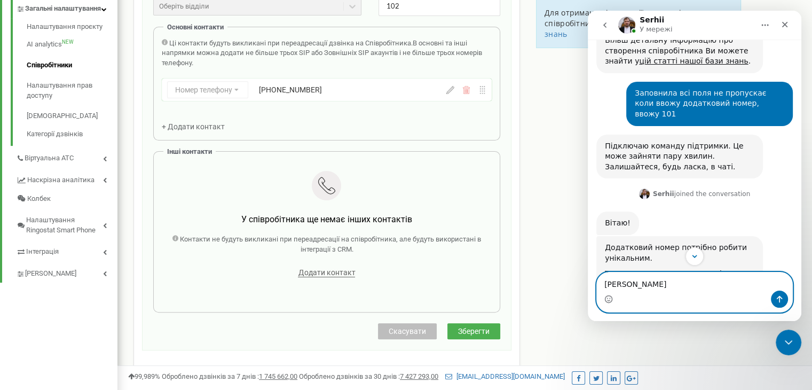
type textarea "Андрейчук Тетяна"
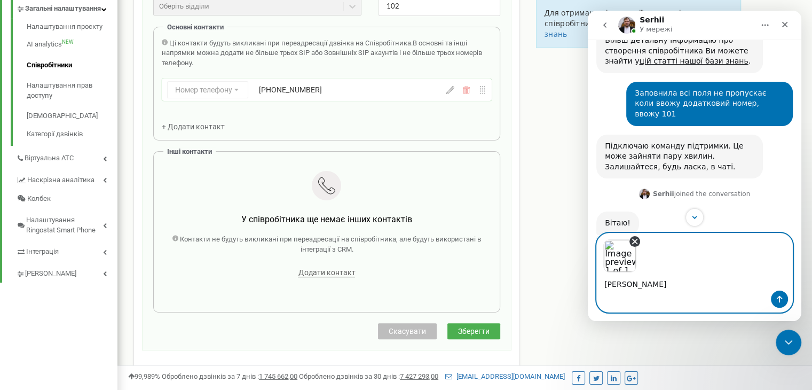
click at [636, 240] on icon "Remove image 1" at bounding box center [635, 241] width 10 height 10
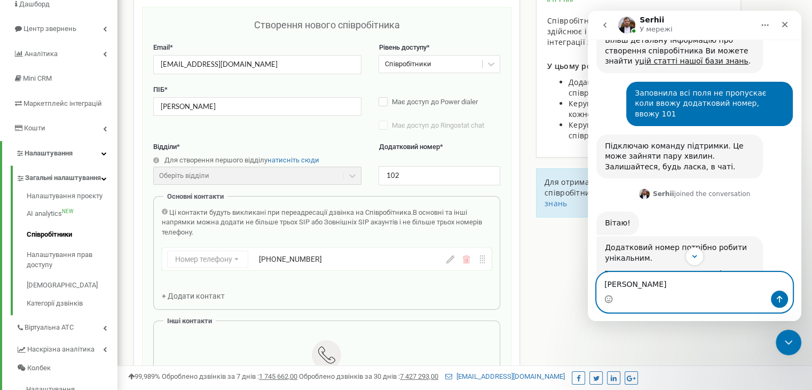
scroll to position [53, 0]
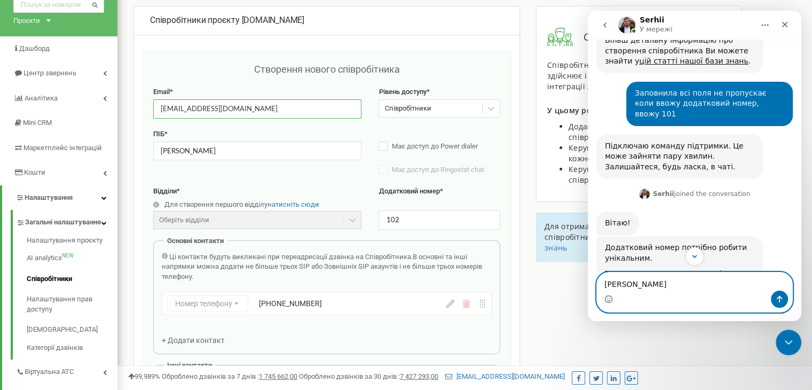
drag, startPoint x: 243, startPoint y: 112, endPoint x: 153, endPoint y: 114, distance: 90.7
click at [152, 114] on div "Створення нового співробітника Email * tasyatko929@gmail.com Рівень доступу * С…" at bounding box center [326, 307] width 369 height 512
click at [672, 285] on textarea "Андрейчук Тетяна" at bounding box center [694, 281] width 195 height 18
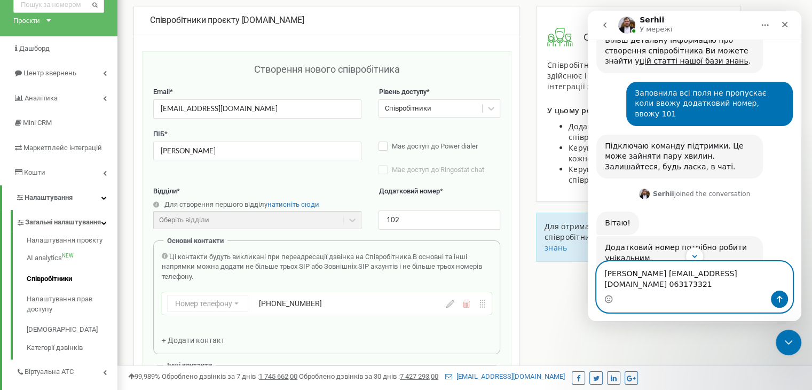
type textarea "Андрейчук Тетяна tasyatko929@gmail.com 0631733215"
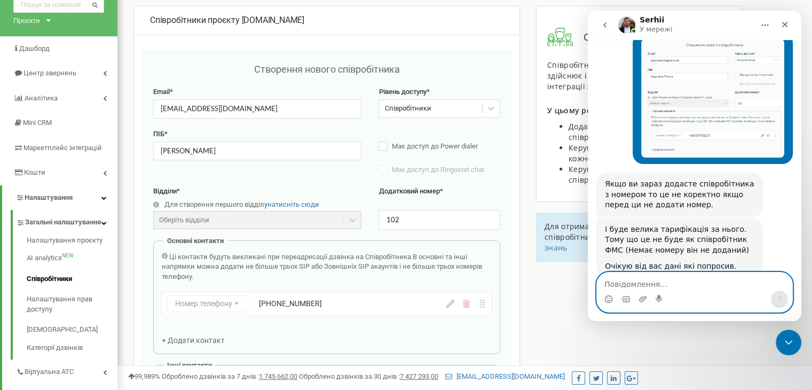
scroll to position [2199, 0]
type textarea "Де можу глянути пару для нього?"
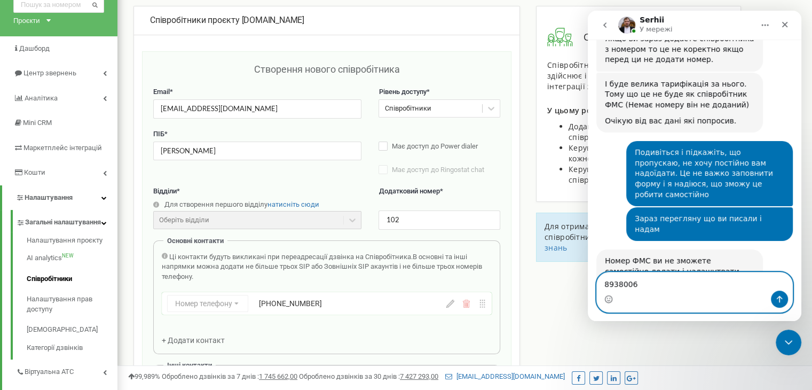
scroll to position [2343, 0]
type textarea "8938006230065695047"
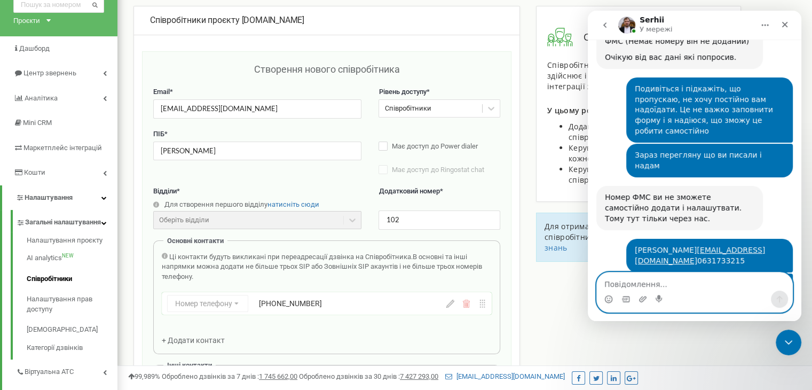
scroll to position [2406, 0]
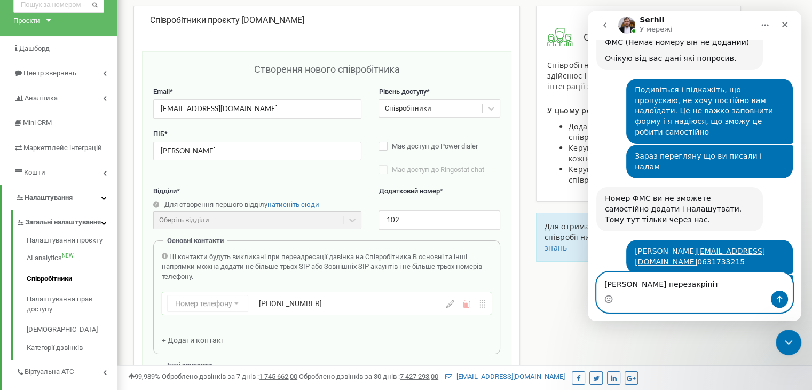
type textarea "Номер перезакріпіть"
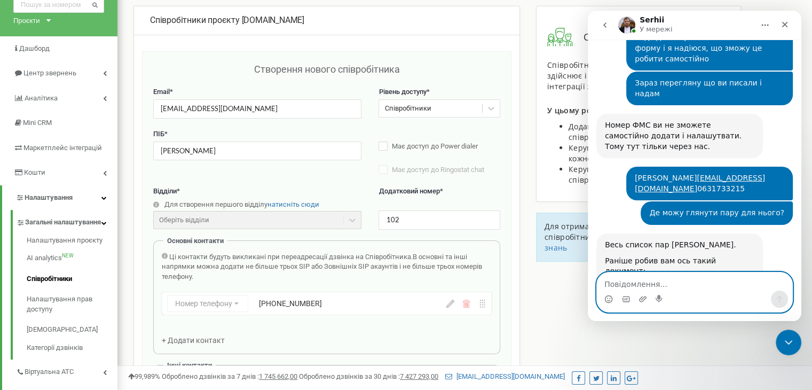
scroll to position [2517, 0]
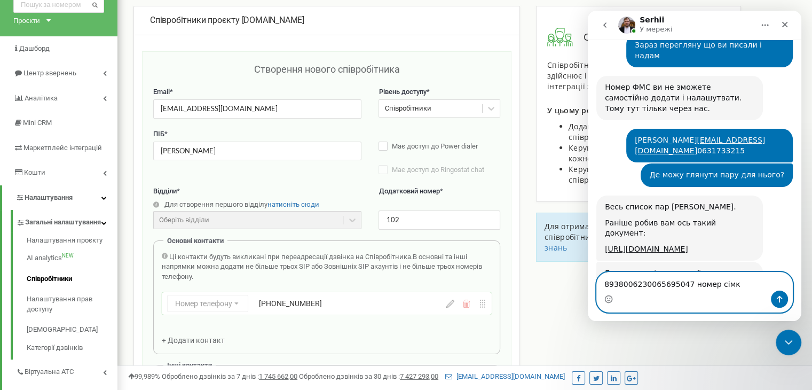
type textarea "8938006230065695047 номер сімки"
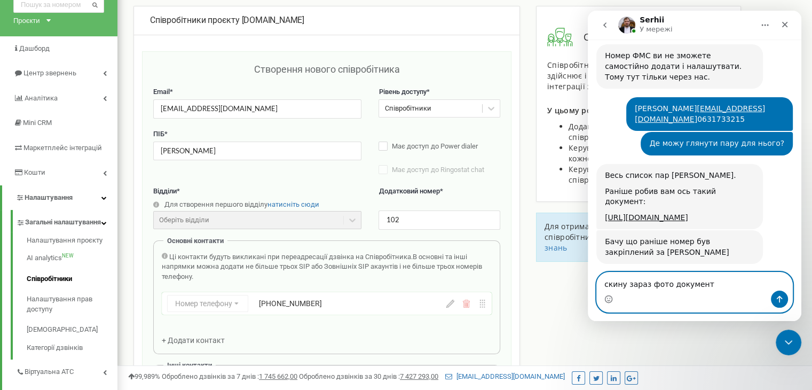
type textarea "скину зараз фото документу"
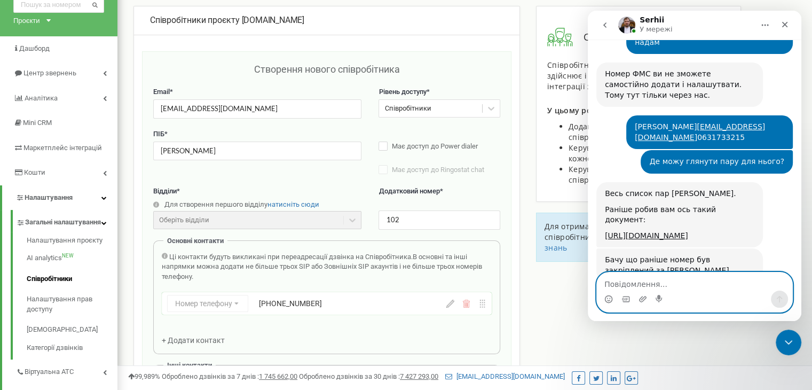
scroll to position [2433, 0]
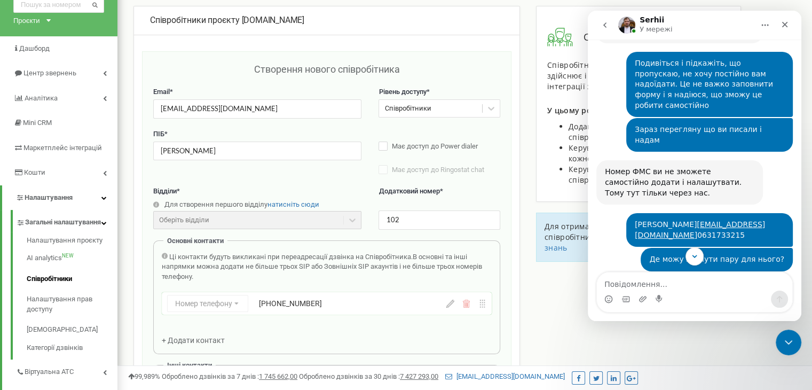
click at [684, 329] on link "https://docs.google.com/spreadsheets/d/1ER2NG2KVlO2M68ZPRzB32GJC2bx7tQa0-pFFoMf…" at bounding box center [646, 333] width 83 height 9
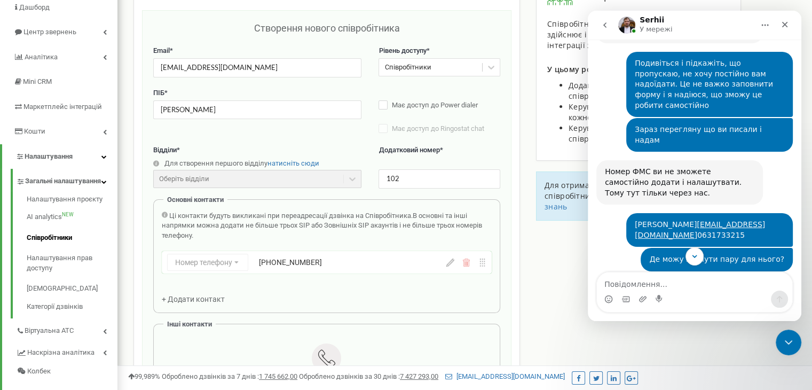
scroll to position [267, 0]
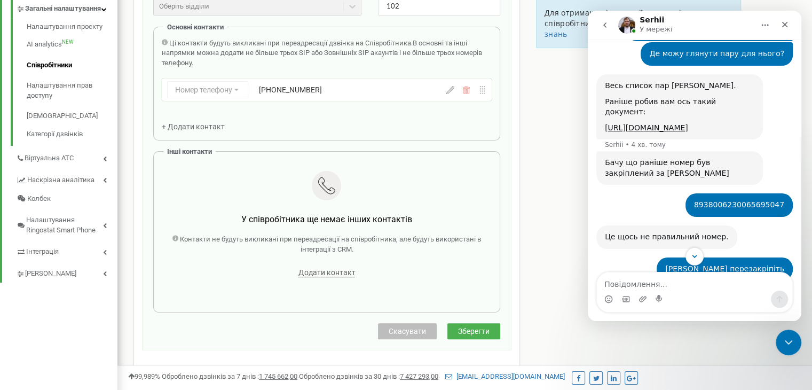
drag, startPoint x: 797, startPoint y: 252, endPoint x: 804, endPoint y: 293, distance: 41.1
click at [801, 293] on html "Serhii У мережі Ringostat щодня допомагає бізнесу ефективніше керувати рекламни…" at bounding box center [694, 166] width 213 height 310
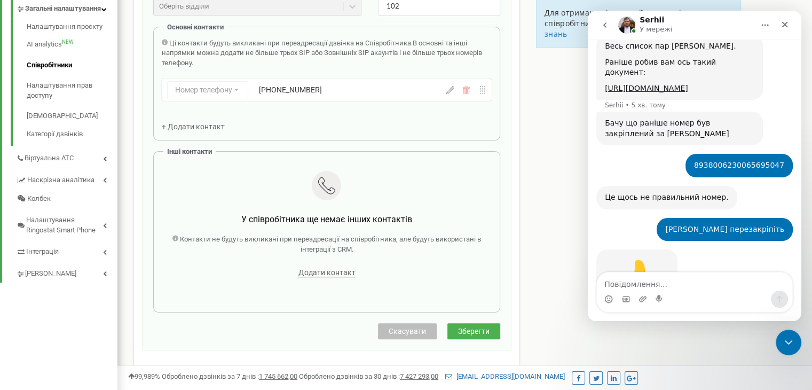
scroll to position [2692, 0]
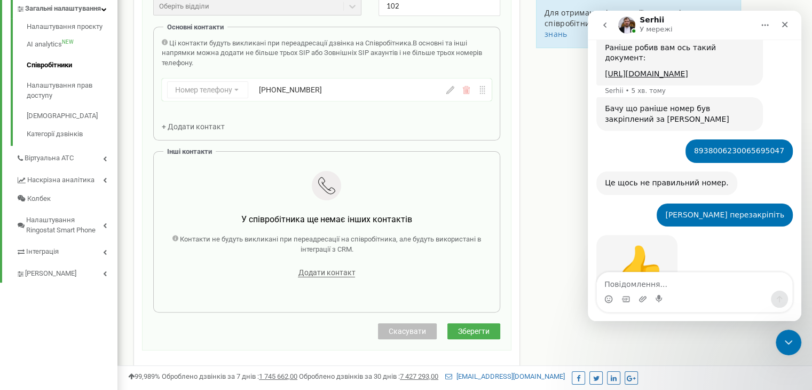
drag, startPoint x: 797, startPoint y: 271, endPoint x: 1388, endPoint y: 302, distance: 591.6
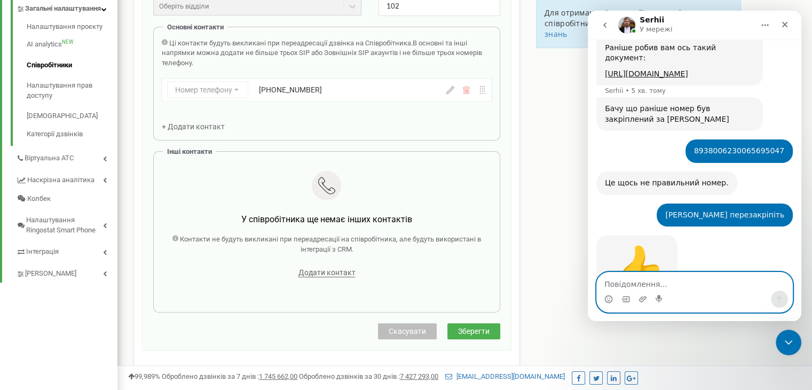
click at [712, 282] on textarea "Повідомлення..." at bounding box center [694, 281] width 195 height 18
type textarea "L"
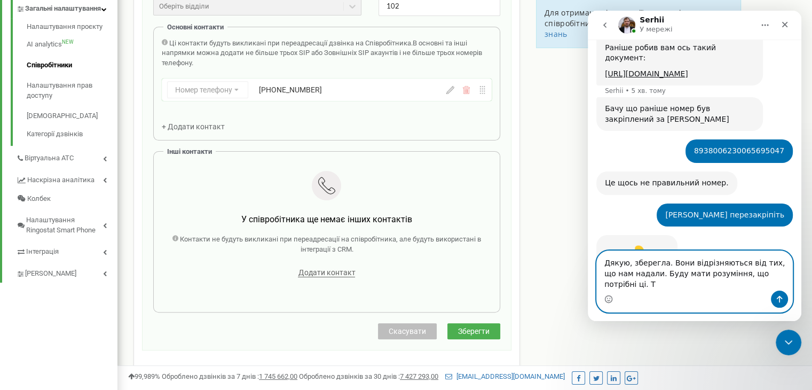
type textarea "Дякую, зберегла. Вони відрізняються від тих, що нам надали. Буду мати розуміння…"
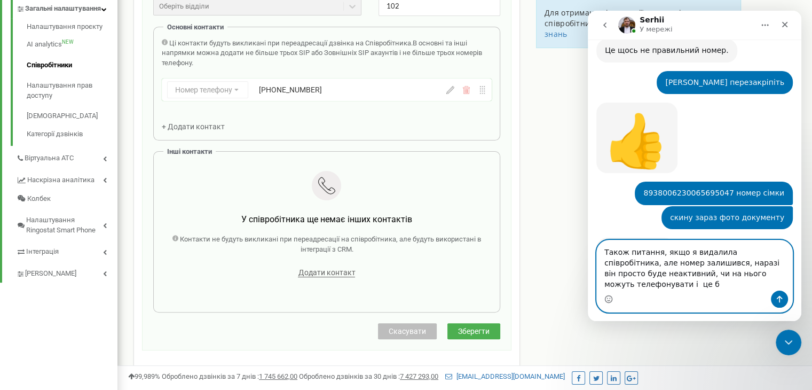
scroll to position [2835, 0]
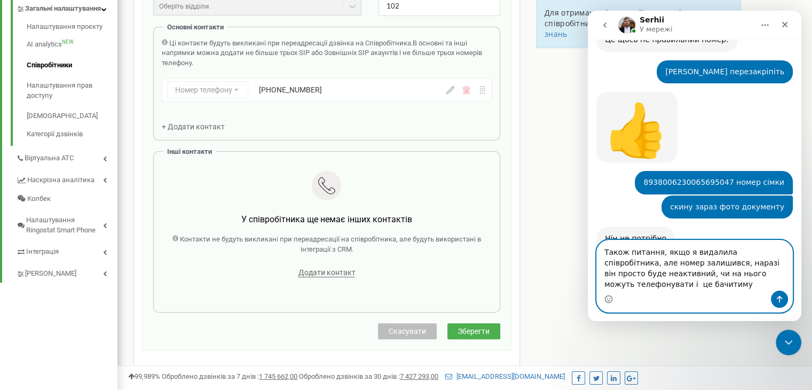
type textarea "Також питання, якщо я видалила співробітника, але номер залишився, наразі він п…"
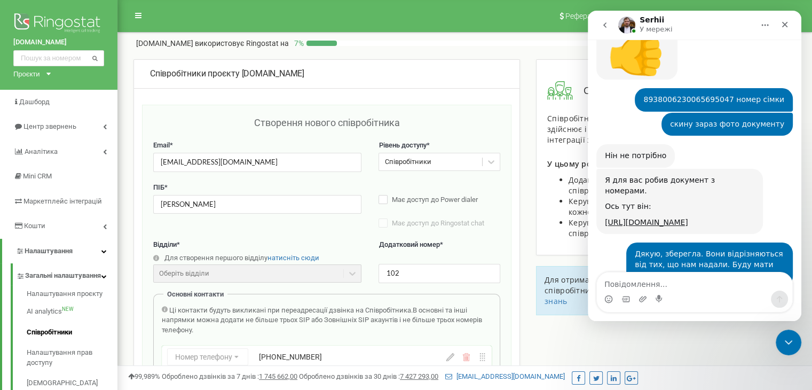
scroll to position [2877, 0]
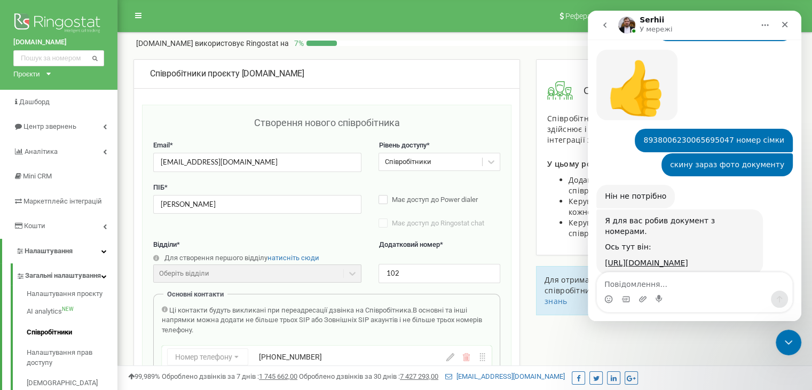
click at [425, 15] on nav "Реферальна програма Налаштування профілю Вихід" at bounding box center [464, 16] width 694 height 32
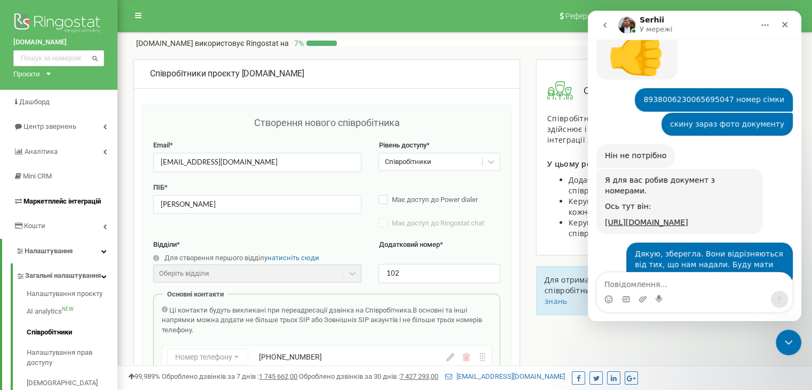
scroll to position [2920, 0]
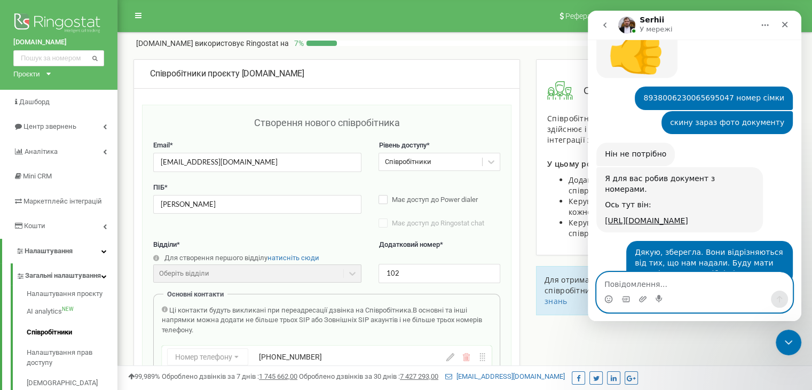
click at [620, 277] on textarea "Повідомлення..." at bounding box center [694, 281] width 195 height 18
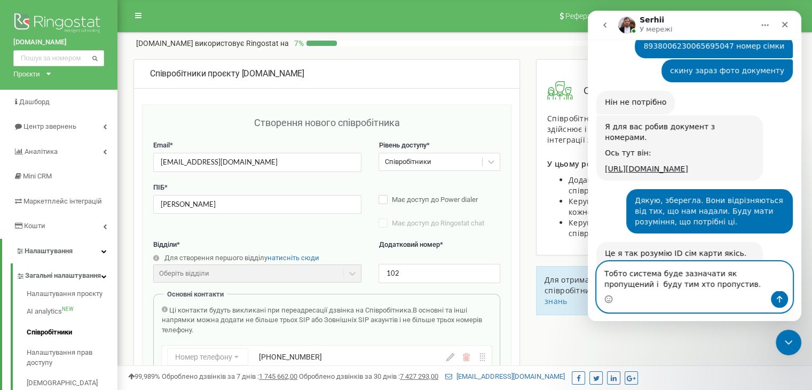
scroll to position [2930, 0]
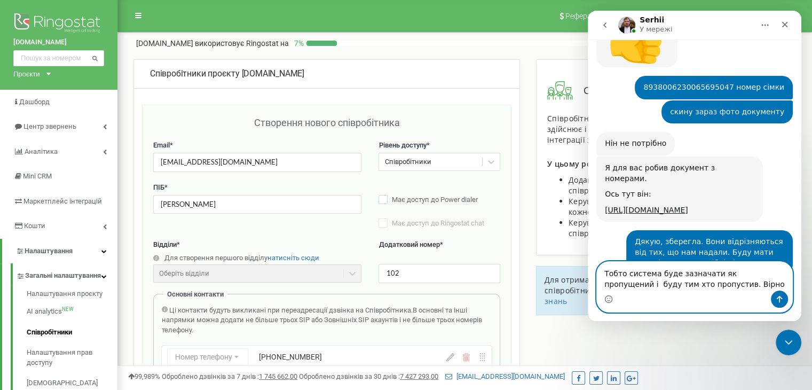
type textarea "Тобто система буде зазначати як пропущений і буду тим хто пропустив. Вірно?"
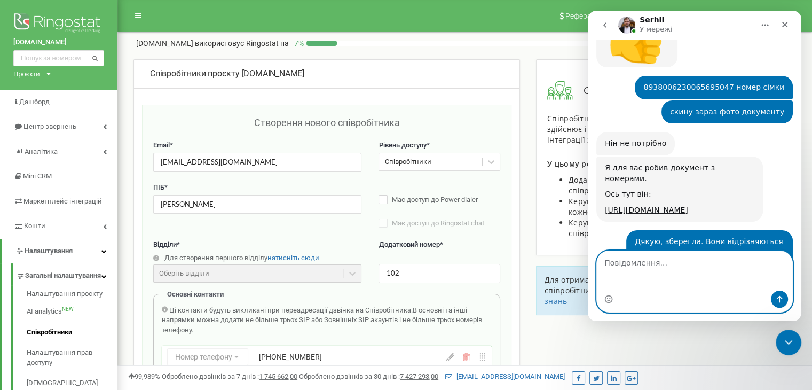
scroll to position [2972, 0]
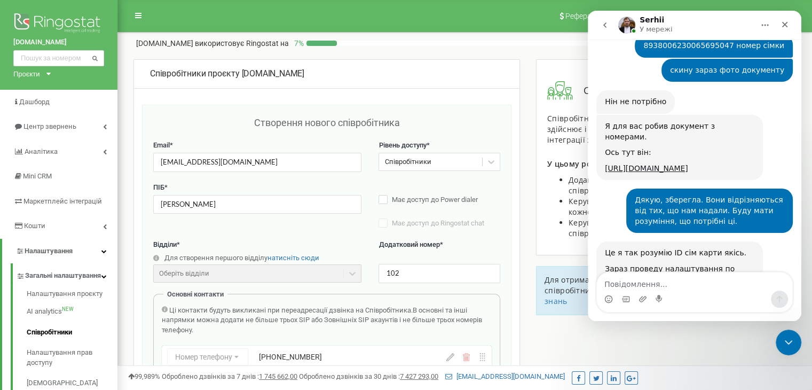
drag, startPoint x: 421, startPoint y: 68, endPoint x: 410, endPoint y: 72, distance: 11.5
click at [418, 68] on div "Співробітники проєкту Lagom.realestate" at bounding box center [326, 74] width 353 height 12
click at [62, 128] on span "Центр звернень" at bounding box center [49, 126] width 52 height 8
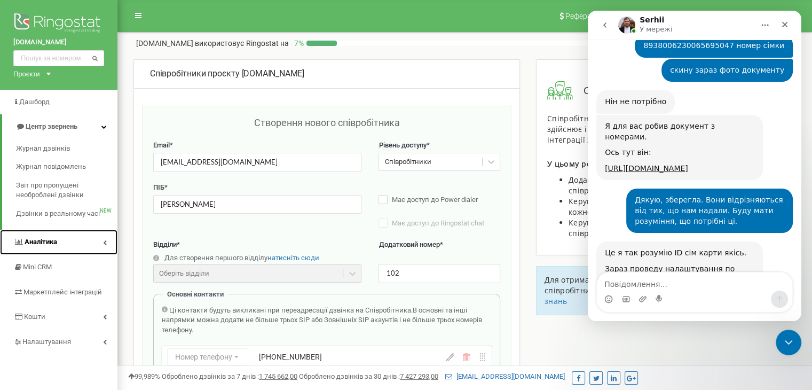
click at [61, 246] on link "Аналiтика" at bounding box center [58, 241] width 117 height 25
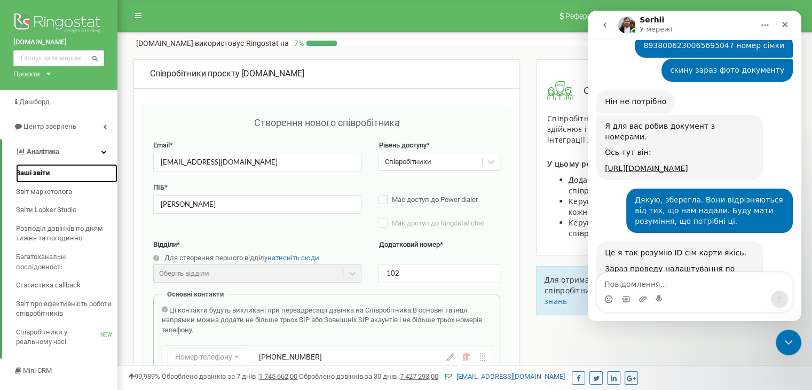
click at [69, 176] on link "Ваші звіти" at bounding box center [66, 173] width 101 height 19
click at [607, 26] on icon "go back" at bounding box center [604, 25] width 9 height 9
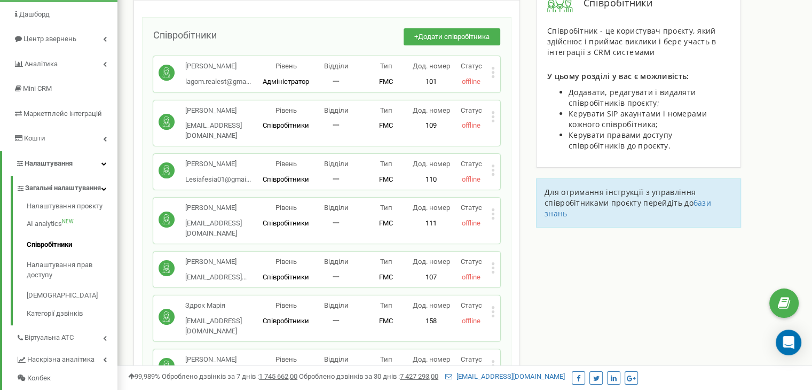
scroll to position [160, 0]
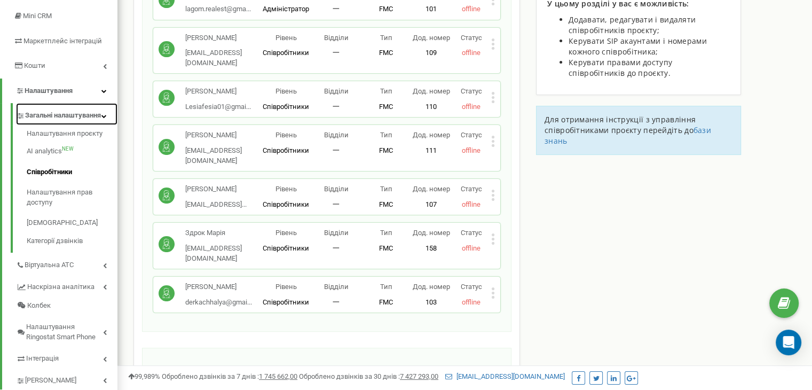
click at [70, 116] on span "Загальні налаштування" at bounding box center [63, 115] width 76 height 10
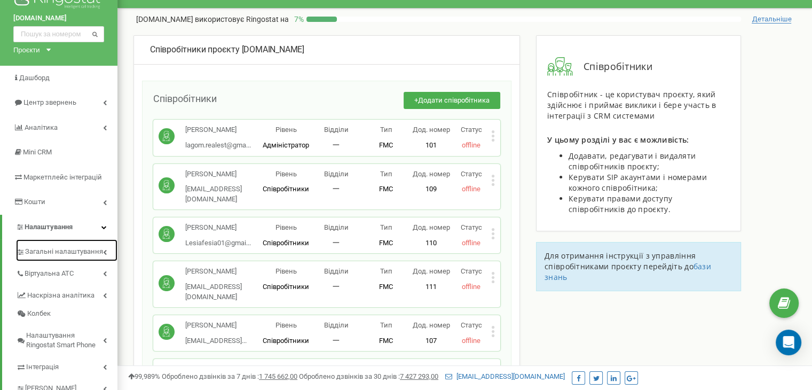
scroll to position [0, 0]
